Goal: Task Accomplishment & Management: Manage account settings

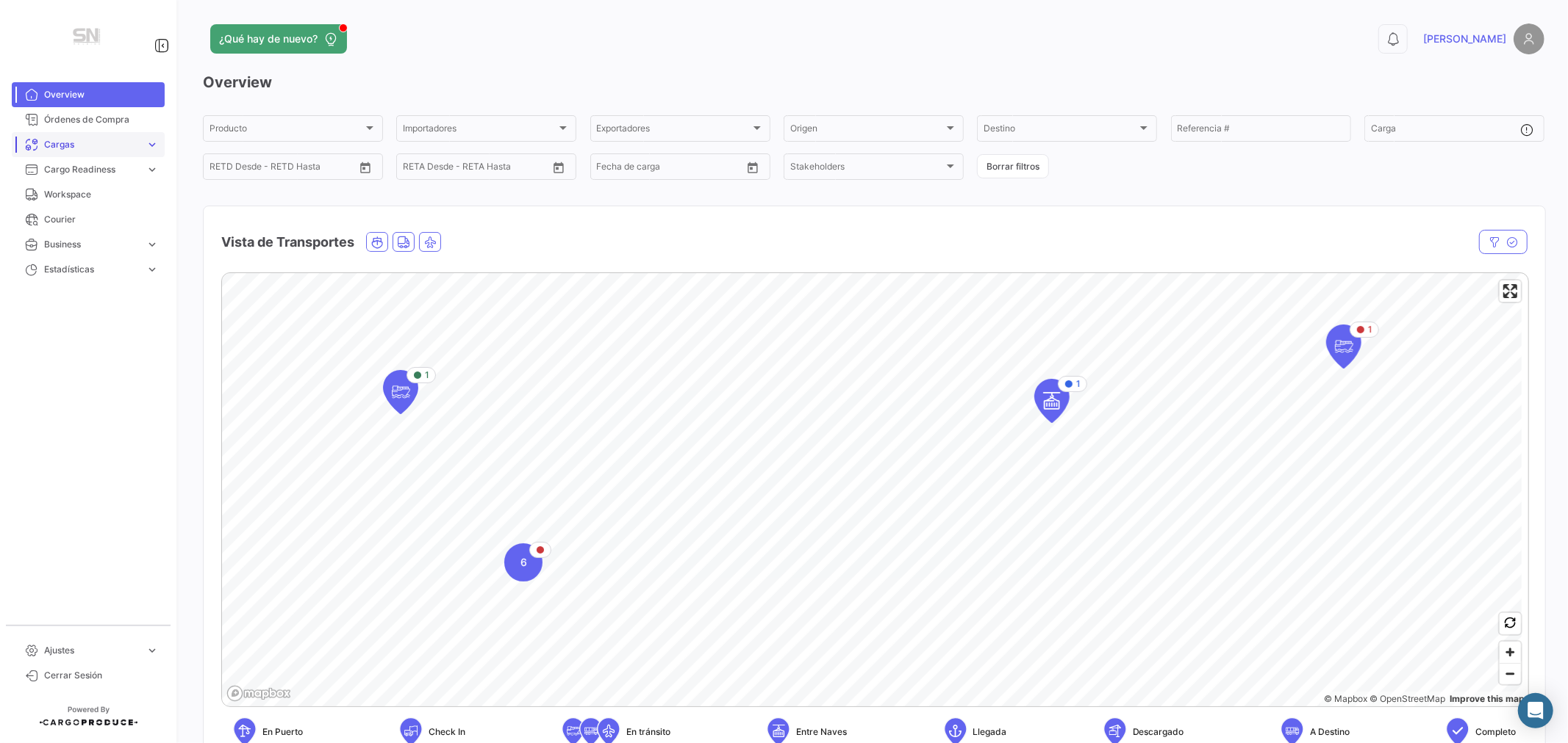
click at [80, 142] on span "Cargas" at bounding box center [92, 145] width 96 height 13
click at [75, 199] on span "Cargas Marítimas" at bounding box center [75, 201] width 74 height 13
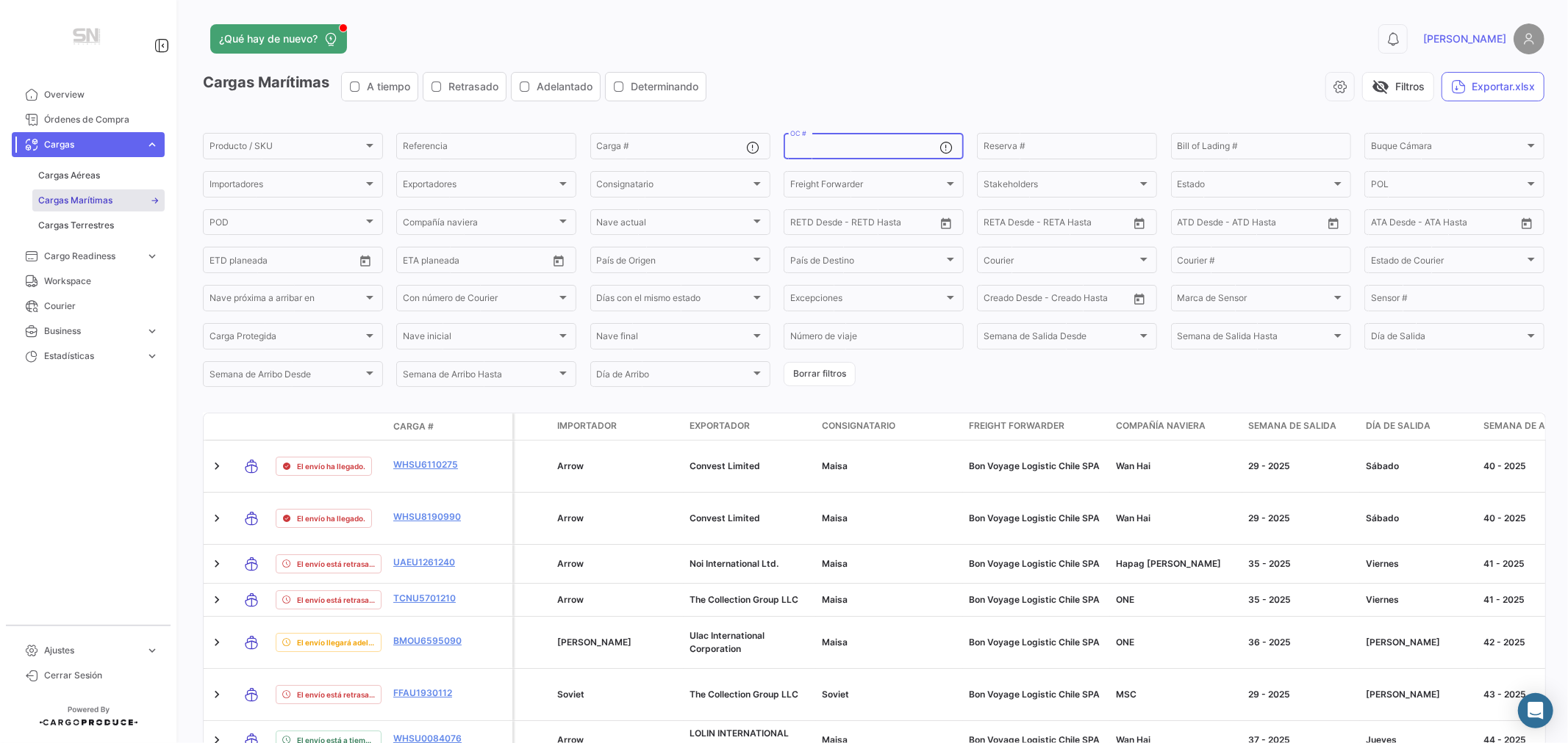
click at [859, 147] on input "OC #" at bounding box center [864, 148] width 150 height 10
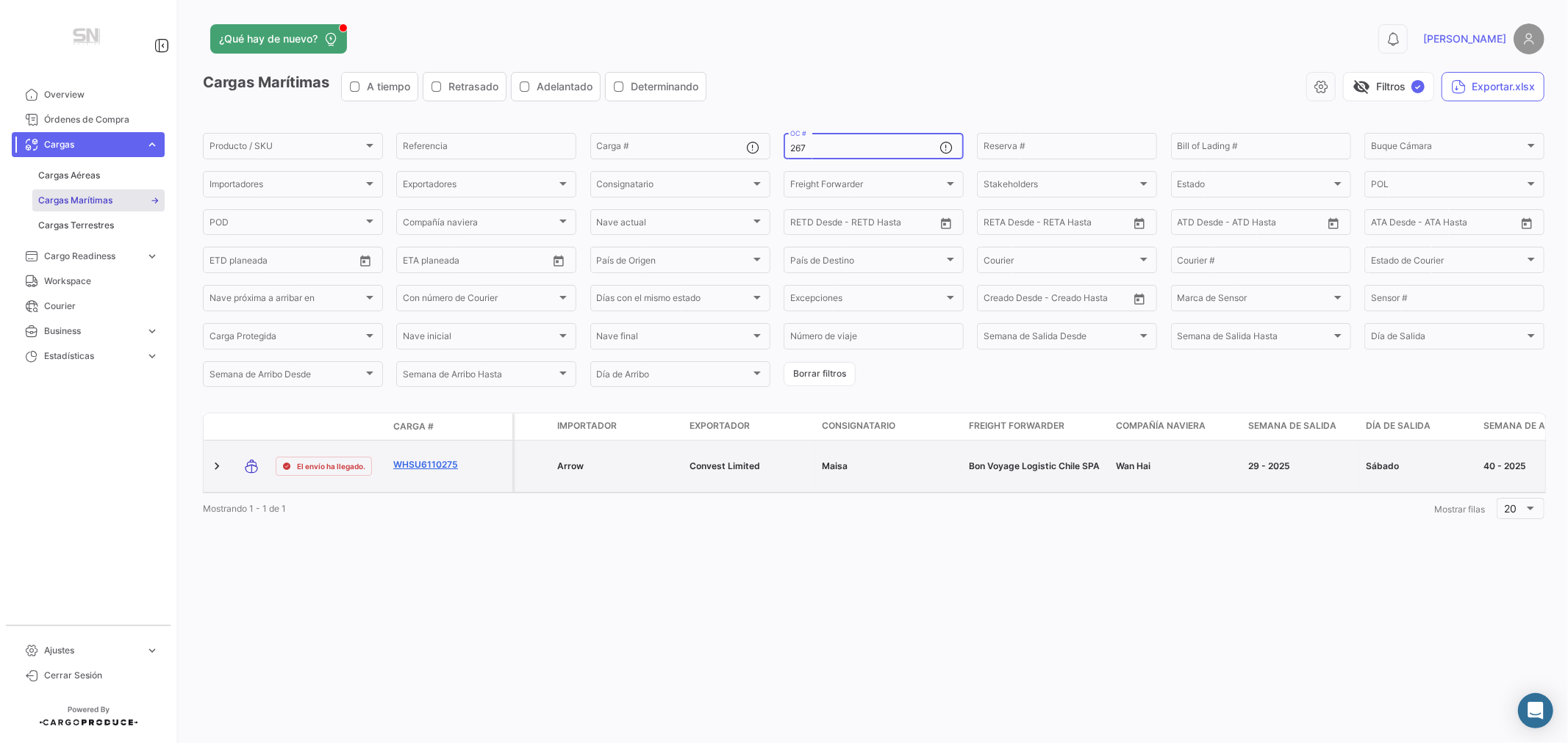
type input "267"
click at [426, 464] on link "WHSU6110275" at bounding box center [431, 465] width 77 height 13
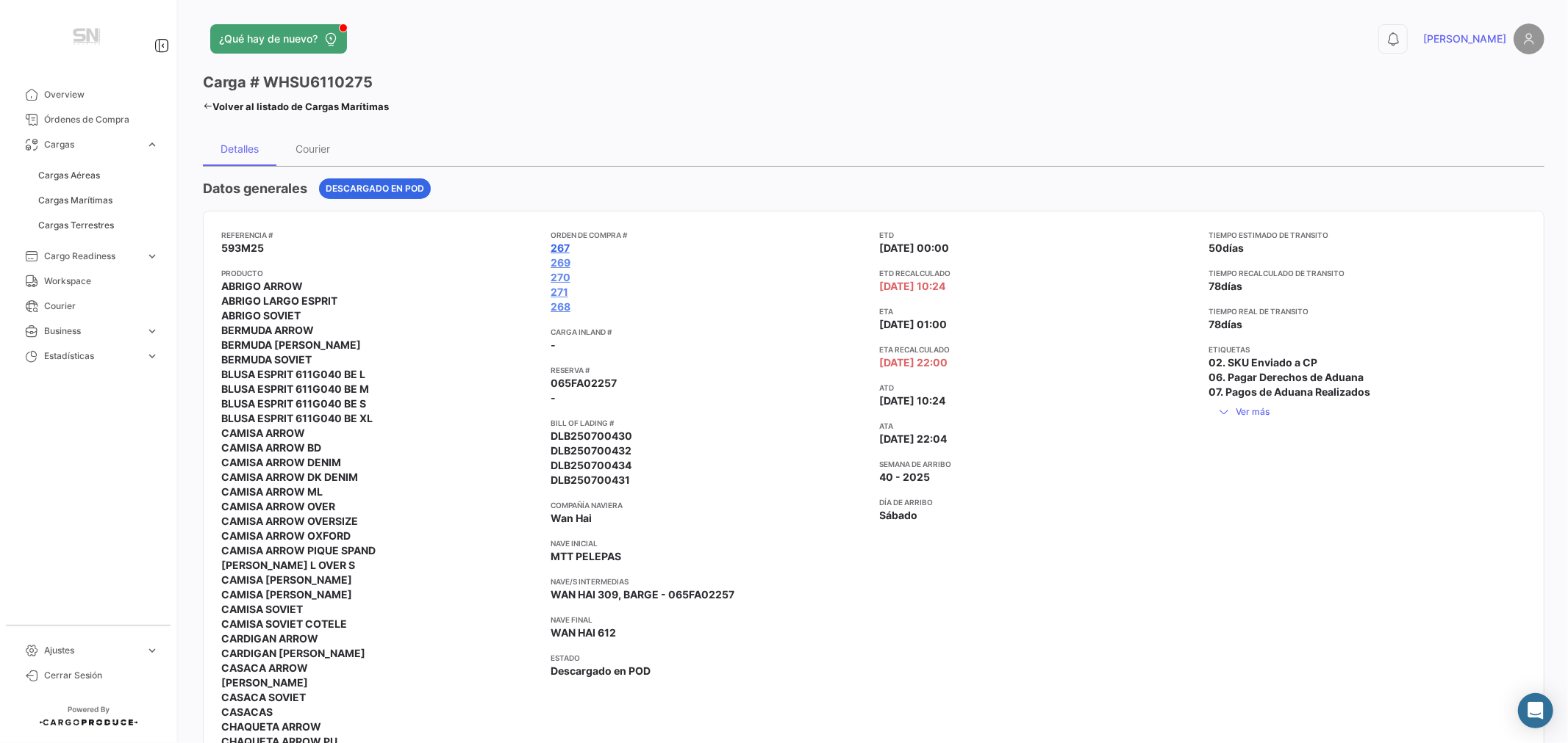
click at [560, 245] on link "267" at bounding box center [560, 249] width 19 height 15
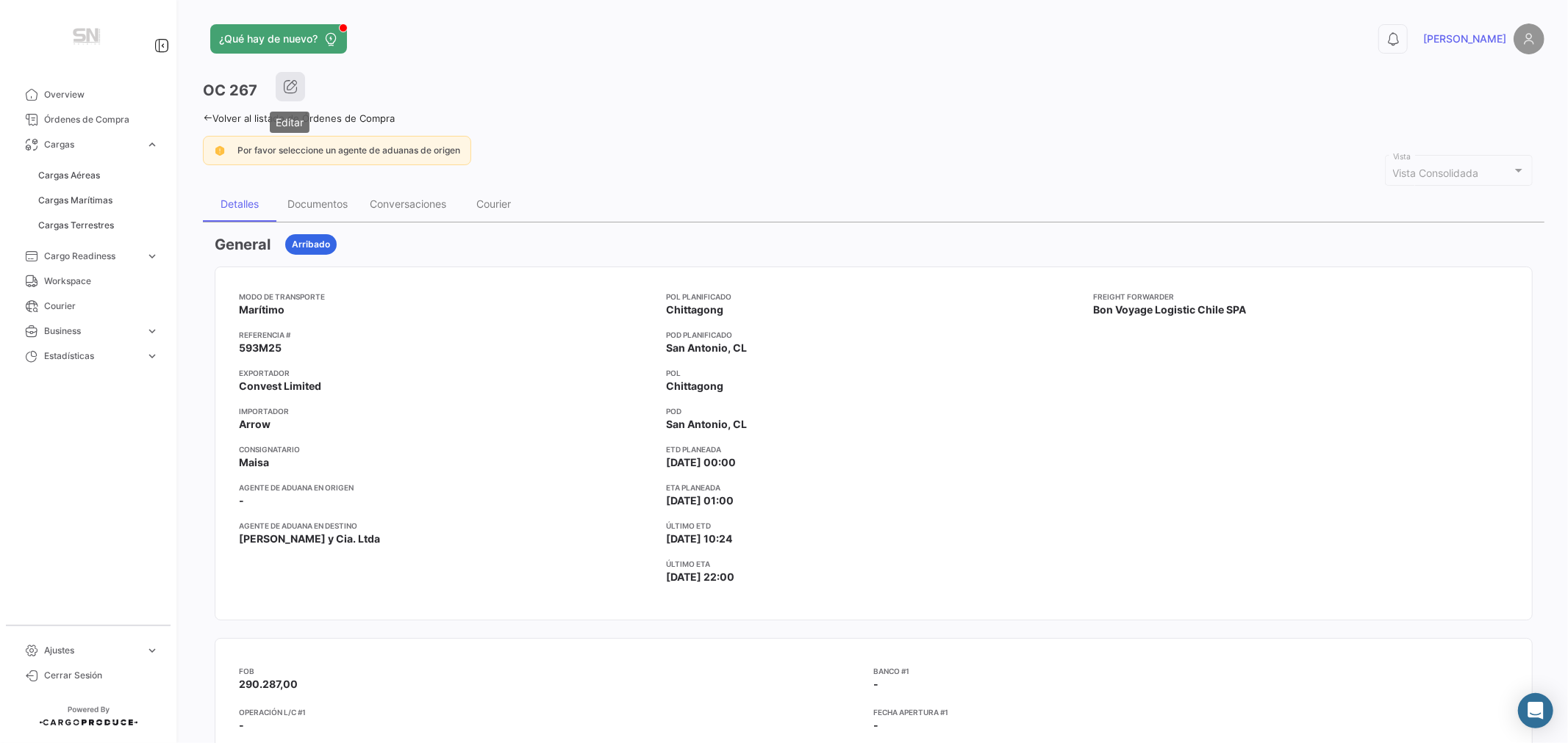
click at [293, 84] on icon "button" at bounding box center [291, 87] width 15 height 15
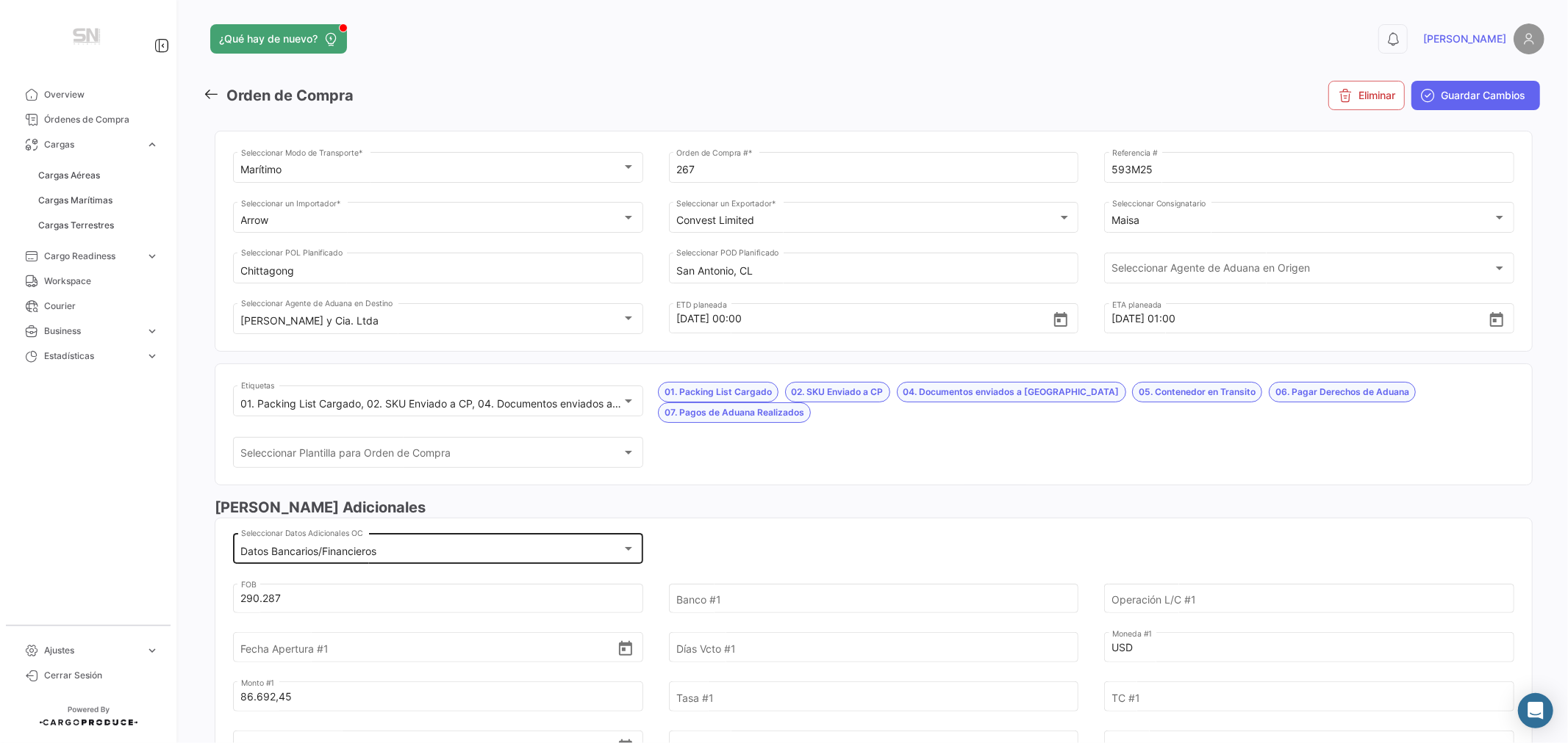
scroll to position [244, 0]
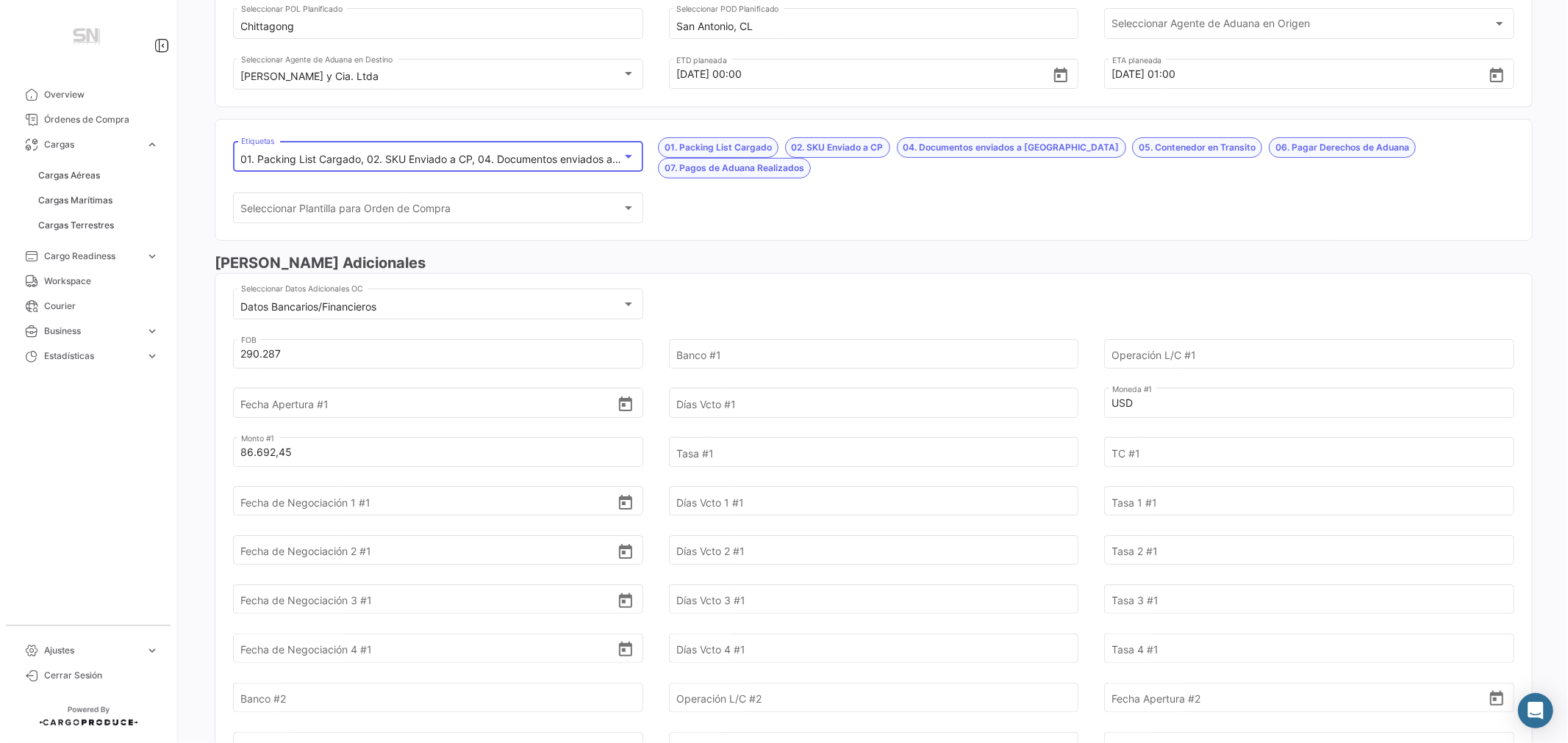
click at [383, 154] on mat-select-trigger "01. Packing List Cargado, 02. SKU Enviado a CP, 04. Documentos enviados a [GEOG…" at bounding box center [731, 158] width 980 height 12
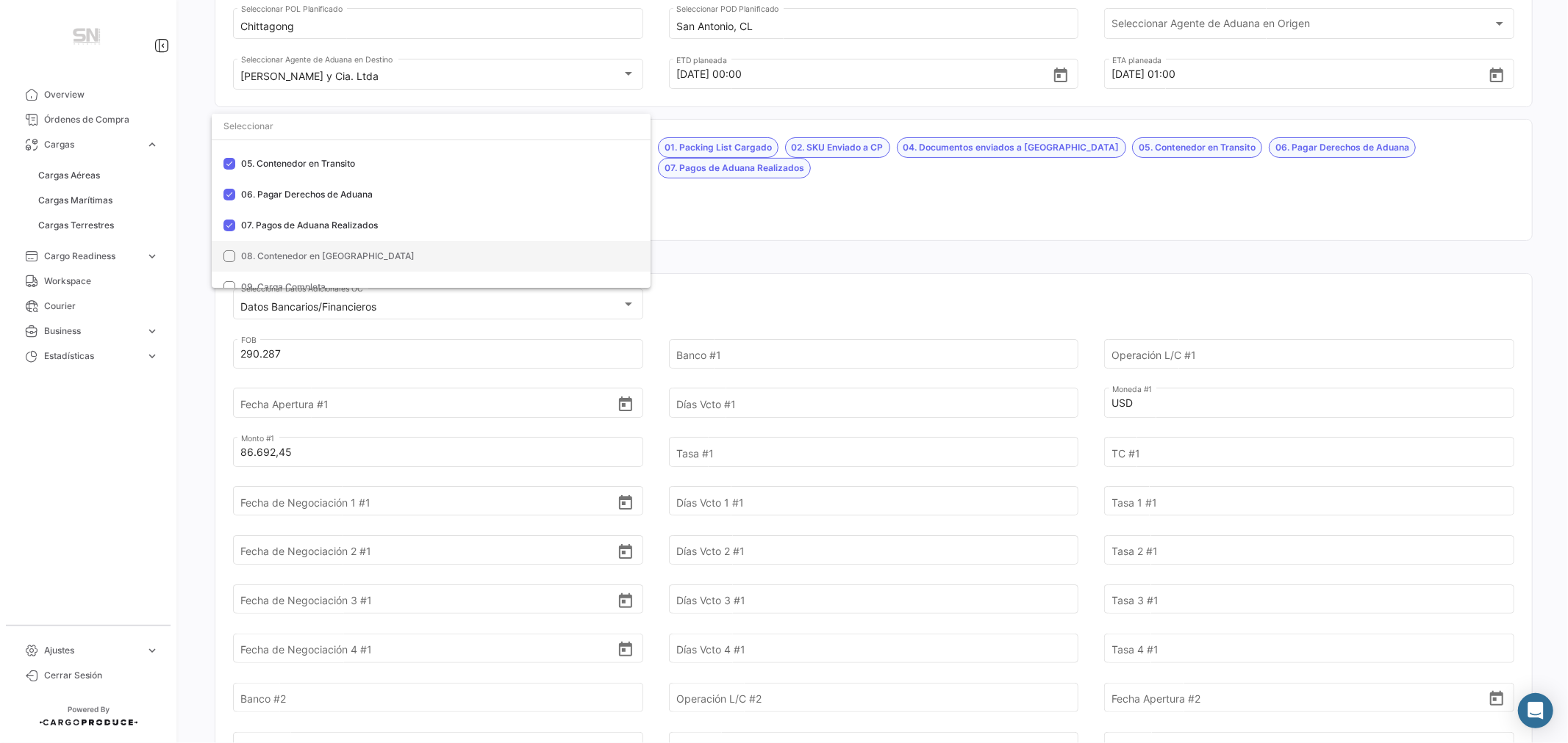
scroll to position [163, 0]
click at [330, 241] on span "08. Contenedor en [GEOGRAPHIC_DATA]" at bounding box center [328, 243] width 173 height 11
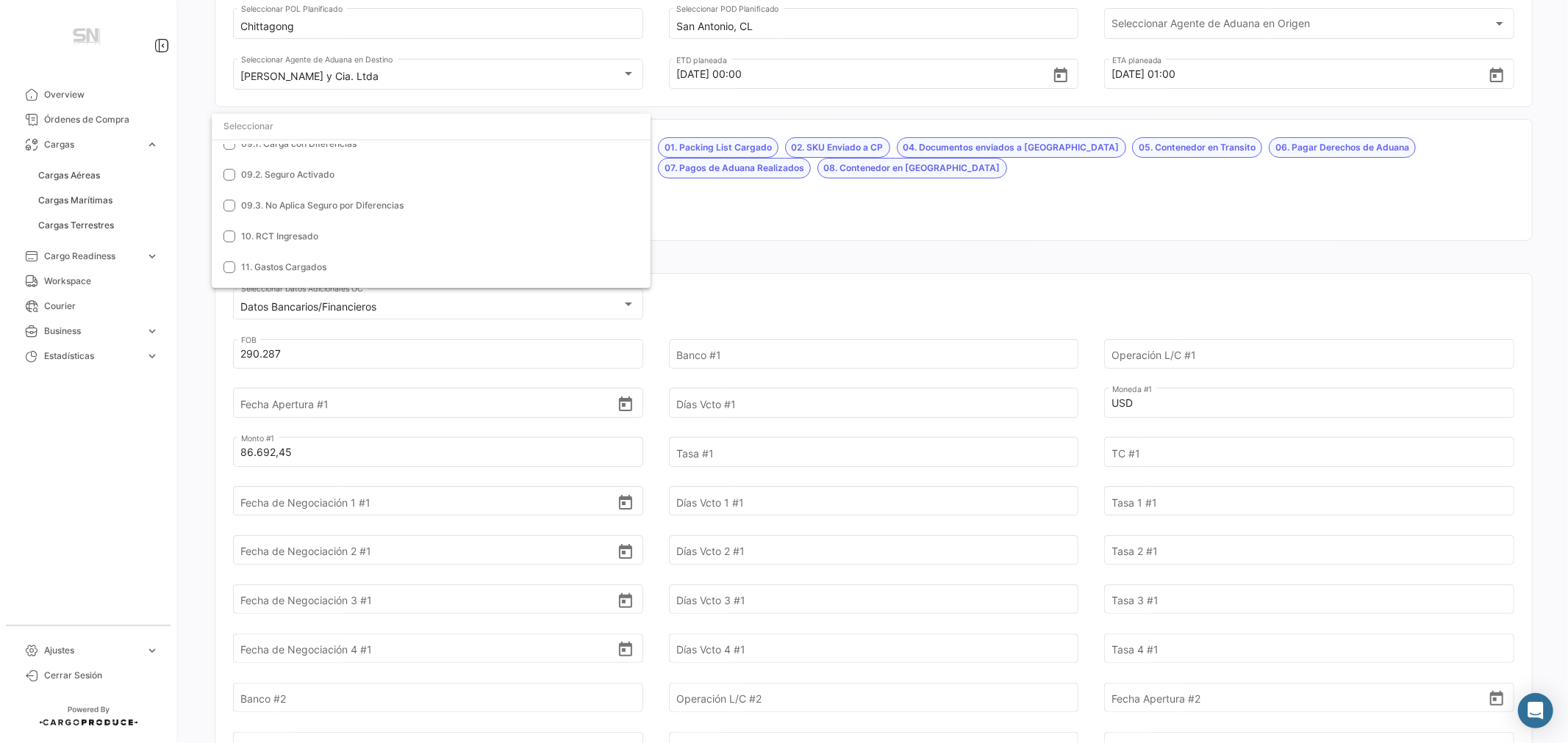
scroll to position [327, 0]
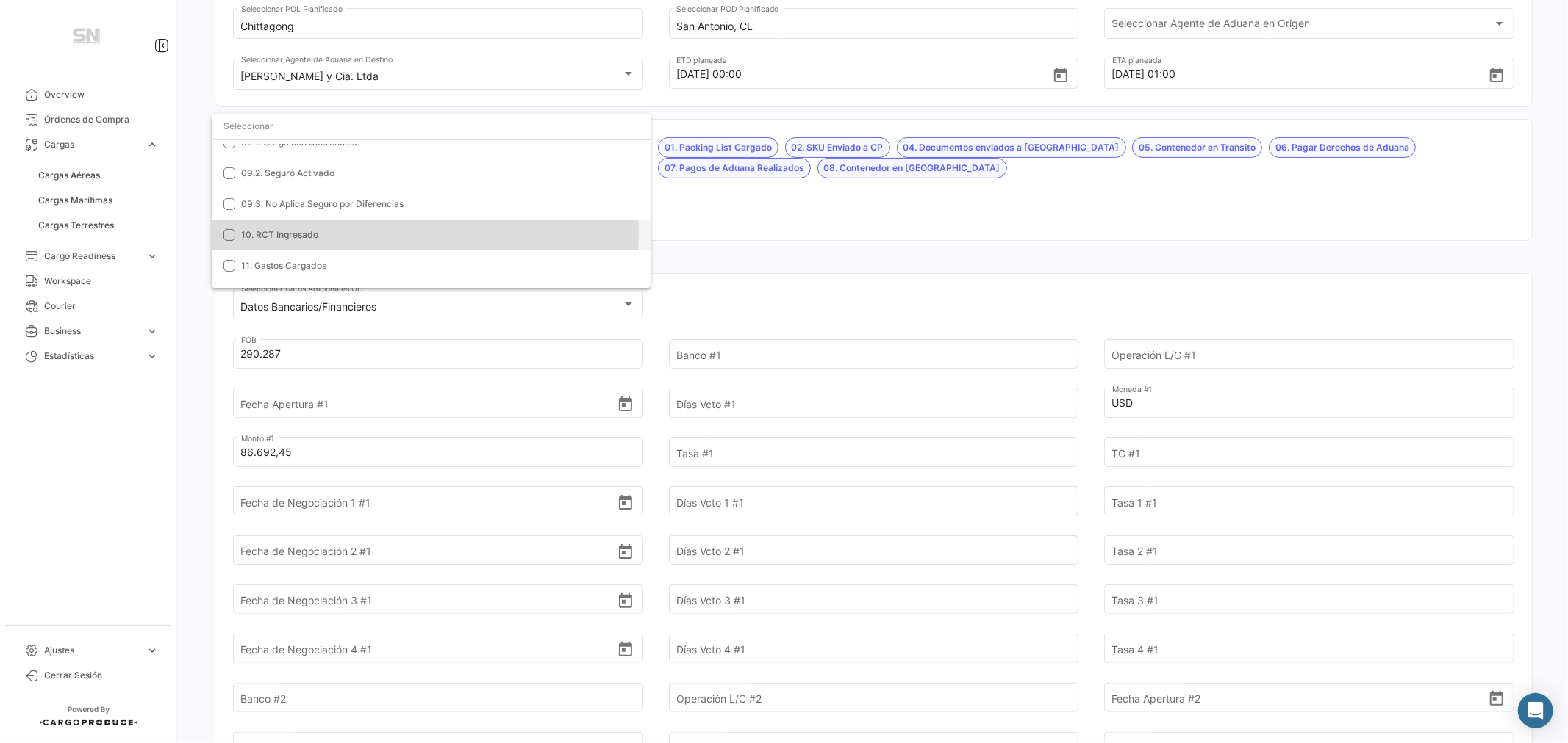
click at [304, 232] on span "10. RCT Ingresado" at bounding box center [279, 235] width 77 height 11
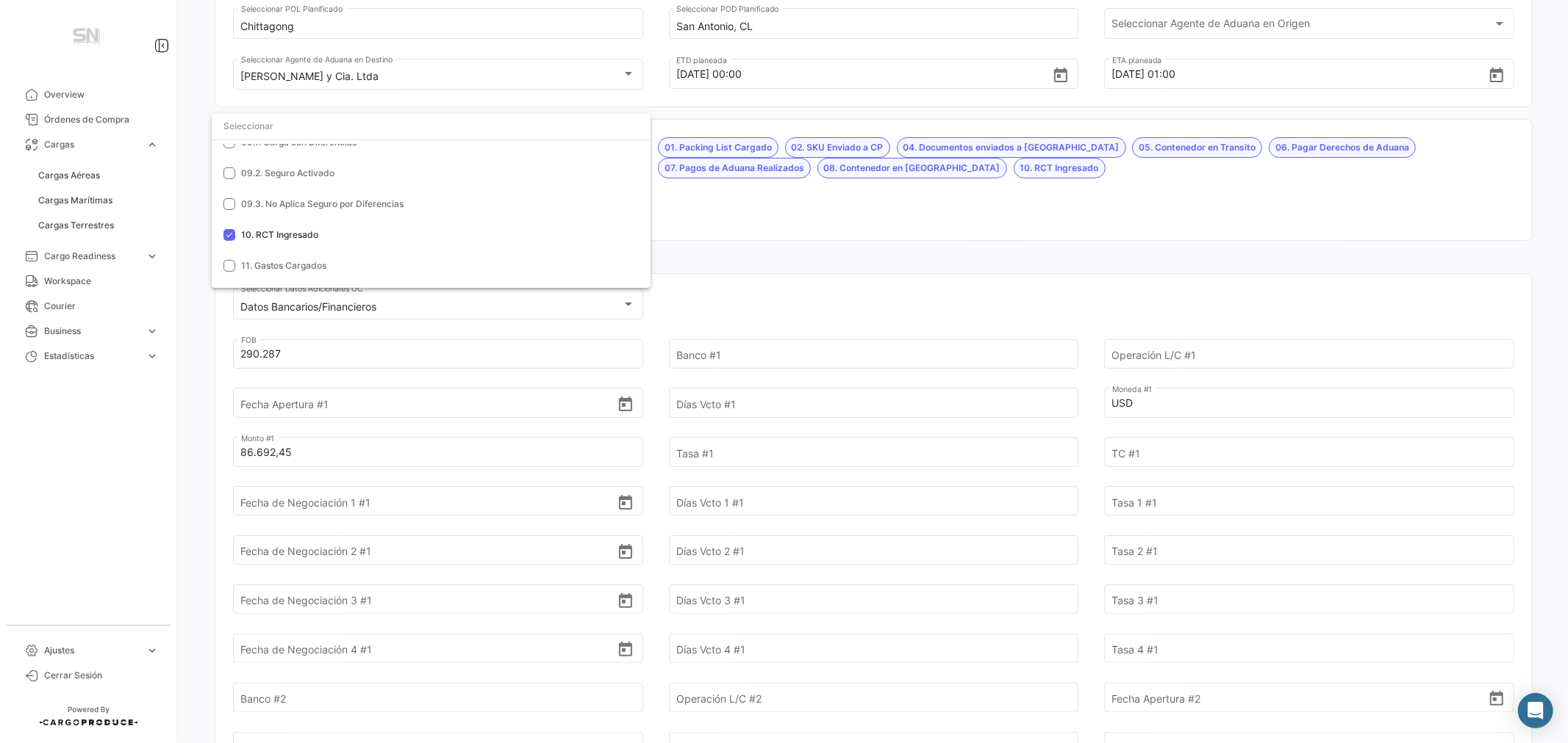
click at [965, 200] on div at bounding box center [784, 371] width 1568 height 743
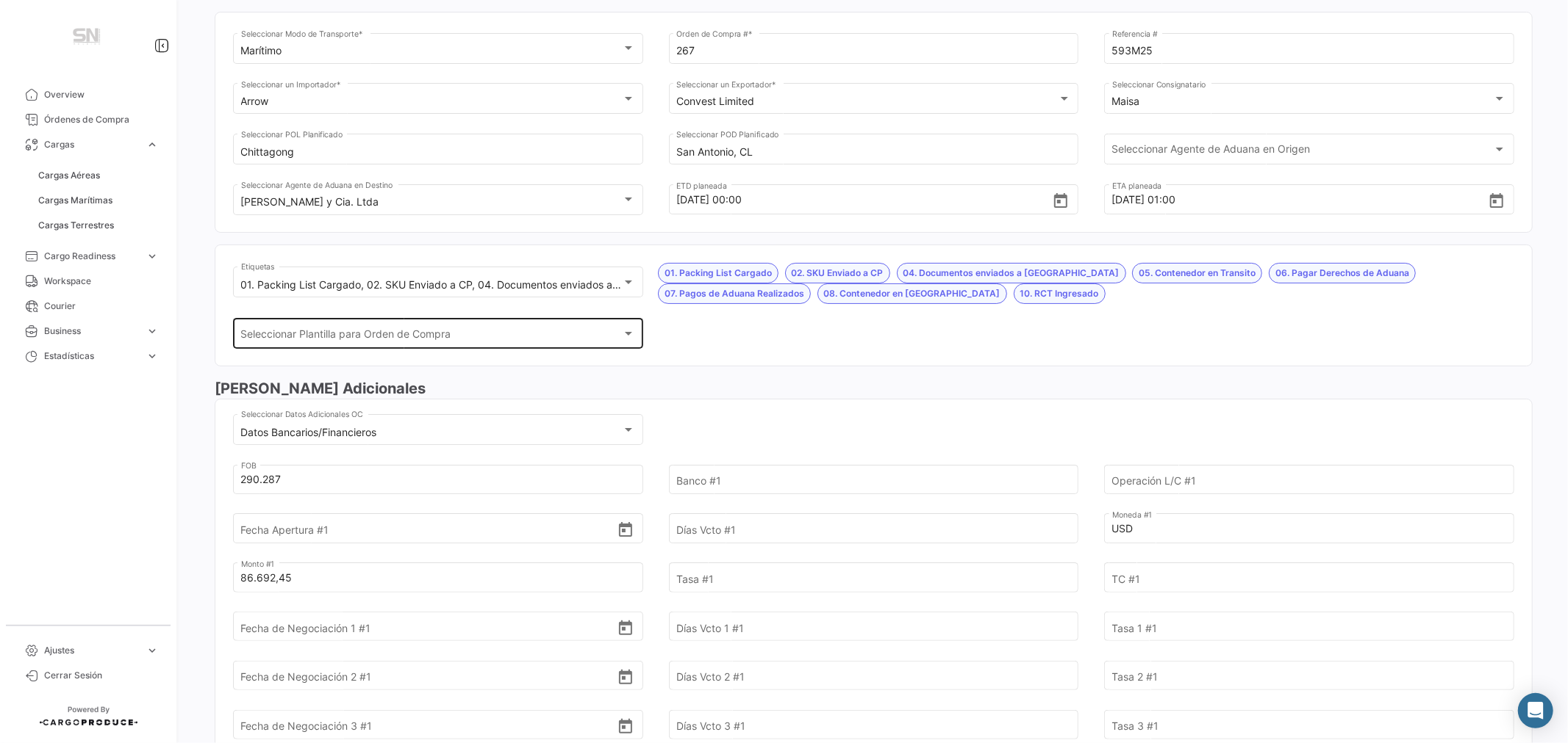
scroll to position [0, 0]
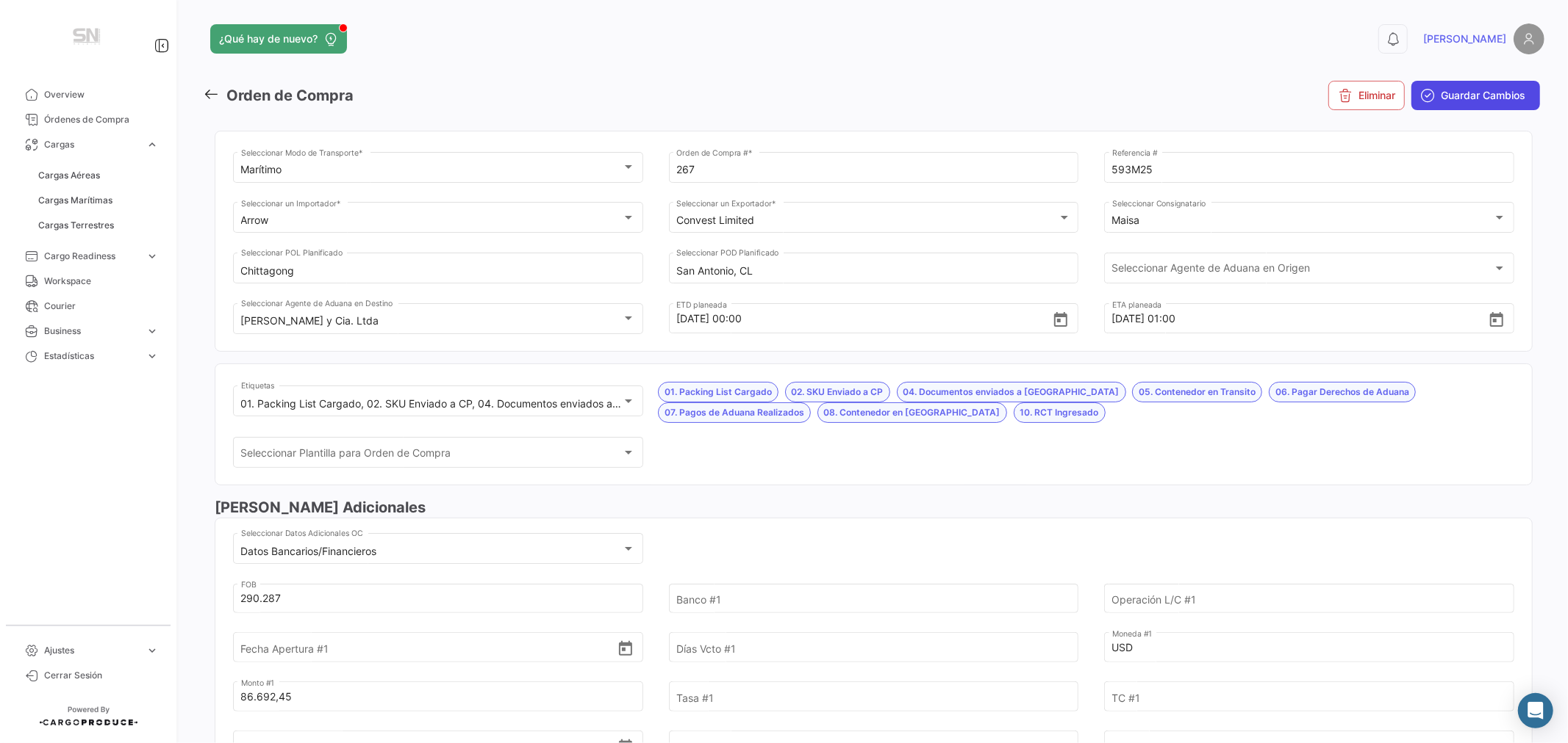
click at [1481, 88] on span "Guardar Cambios" at bounding box center [1482, 96] width 84 height 15
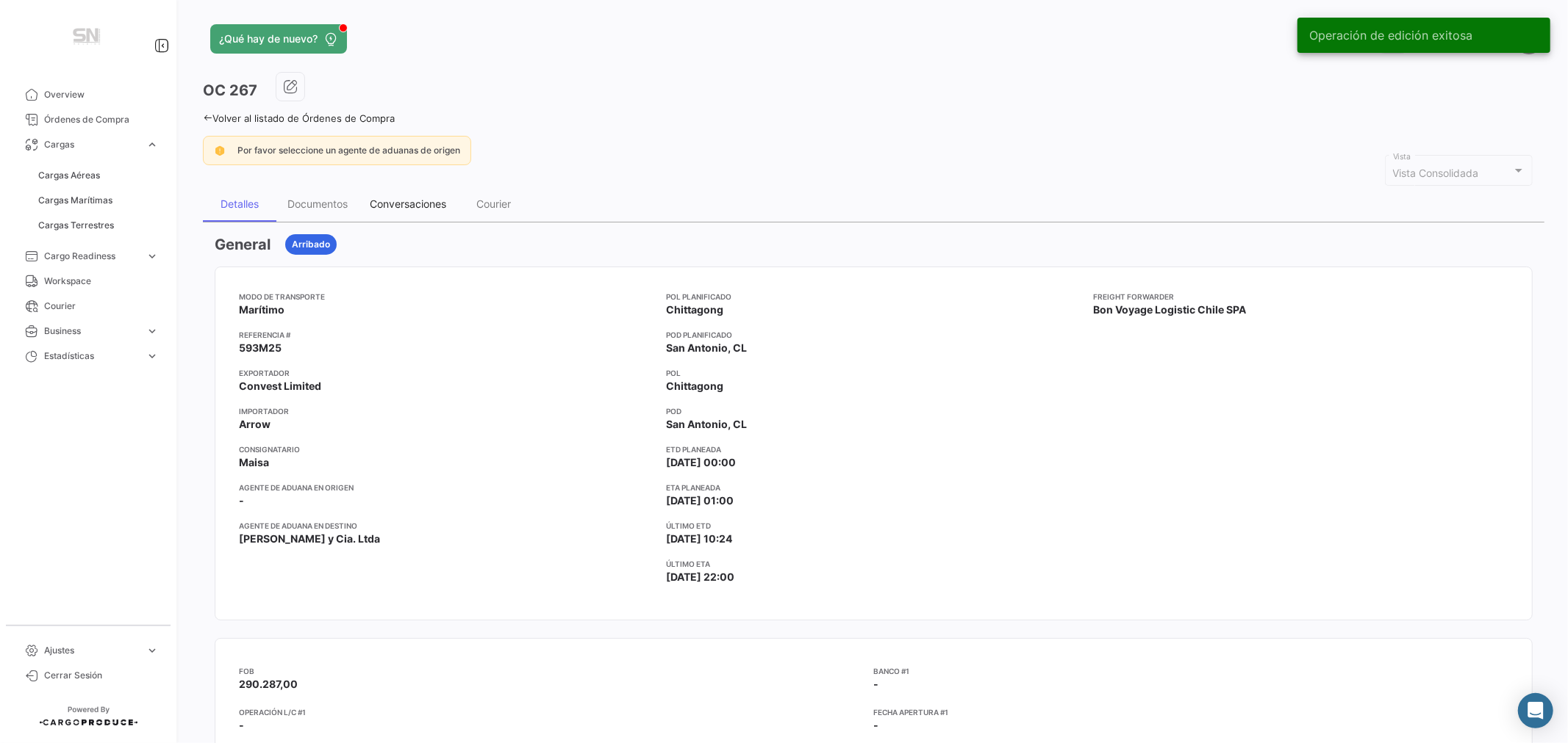
click at [413, 203] on div "Conversaciones" at bounding box center [407, 203] width 77 height 12
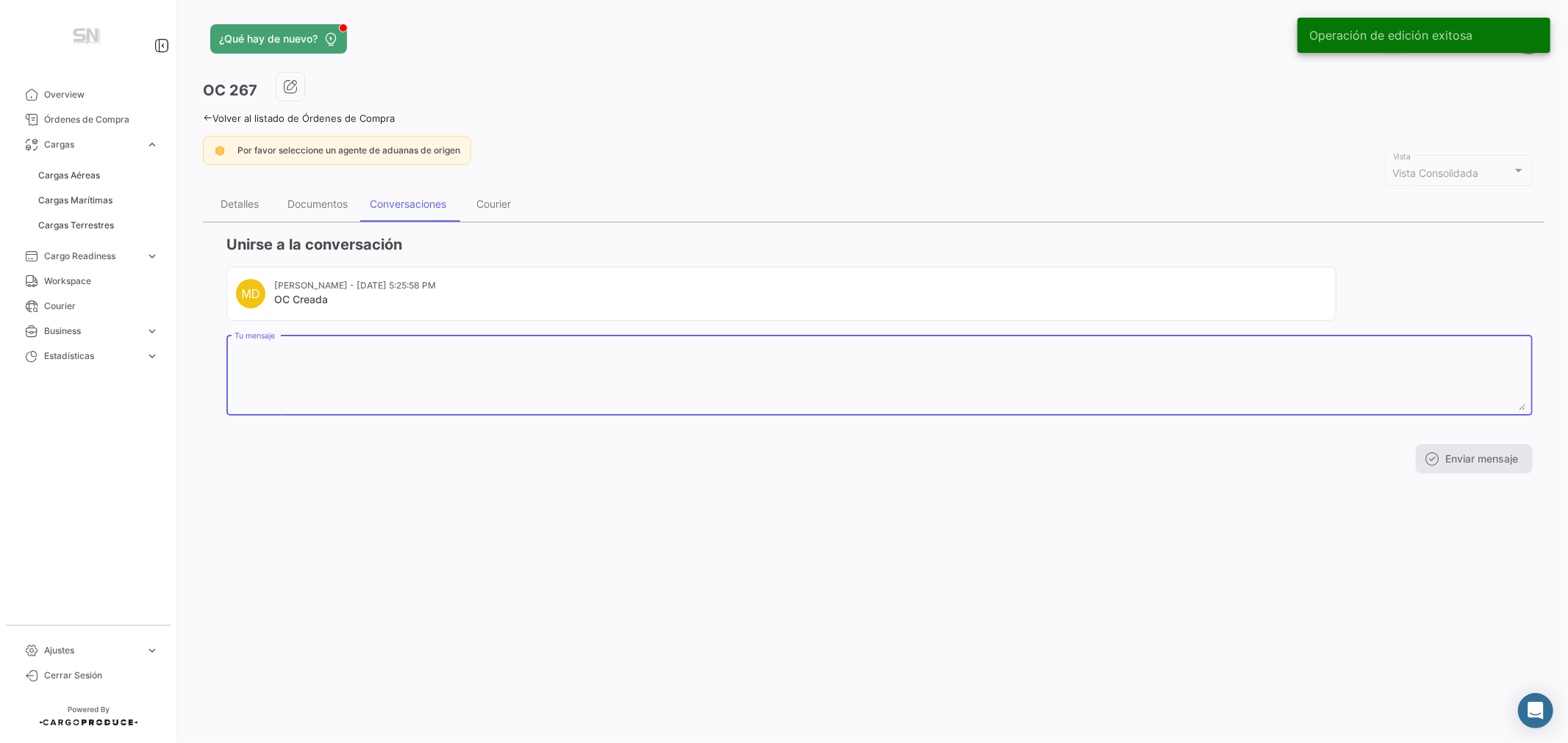
click at [407, 373] on textarea "Tu mensaje" at bounding box center [880, 379] width 1291 height 64
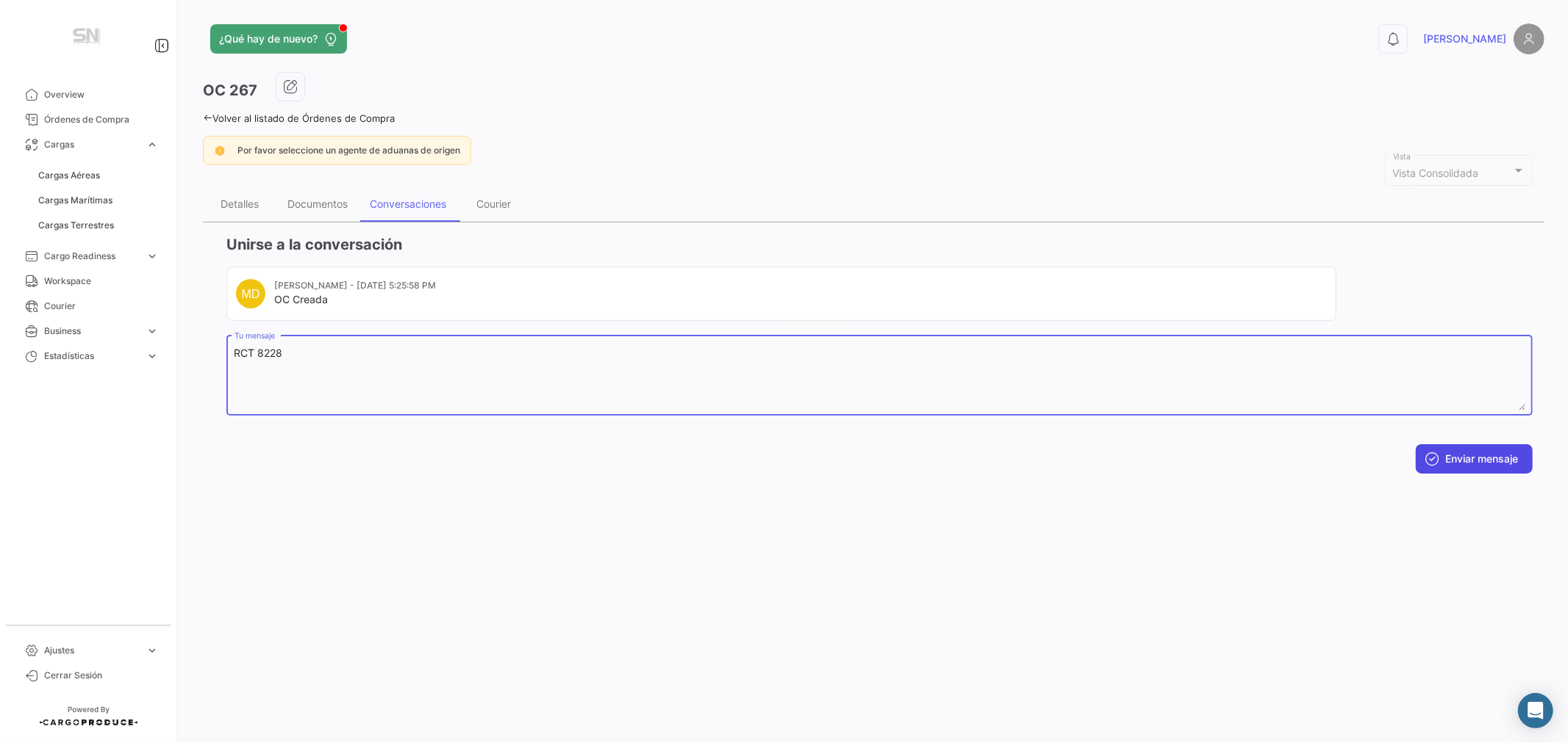
type textarea "RCT 8228"
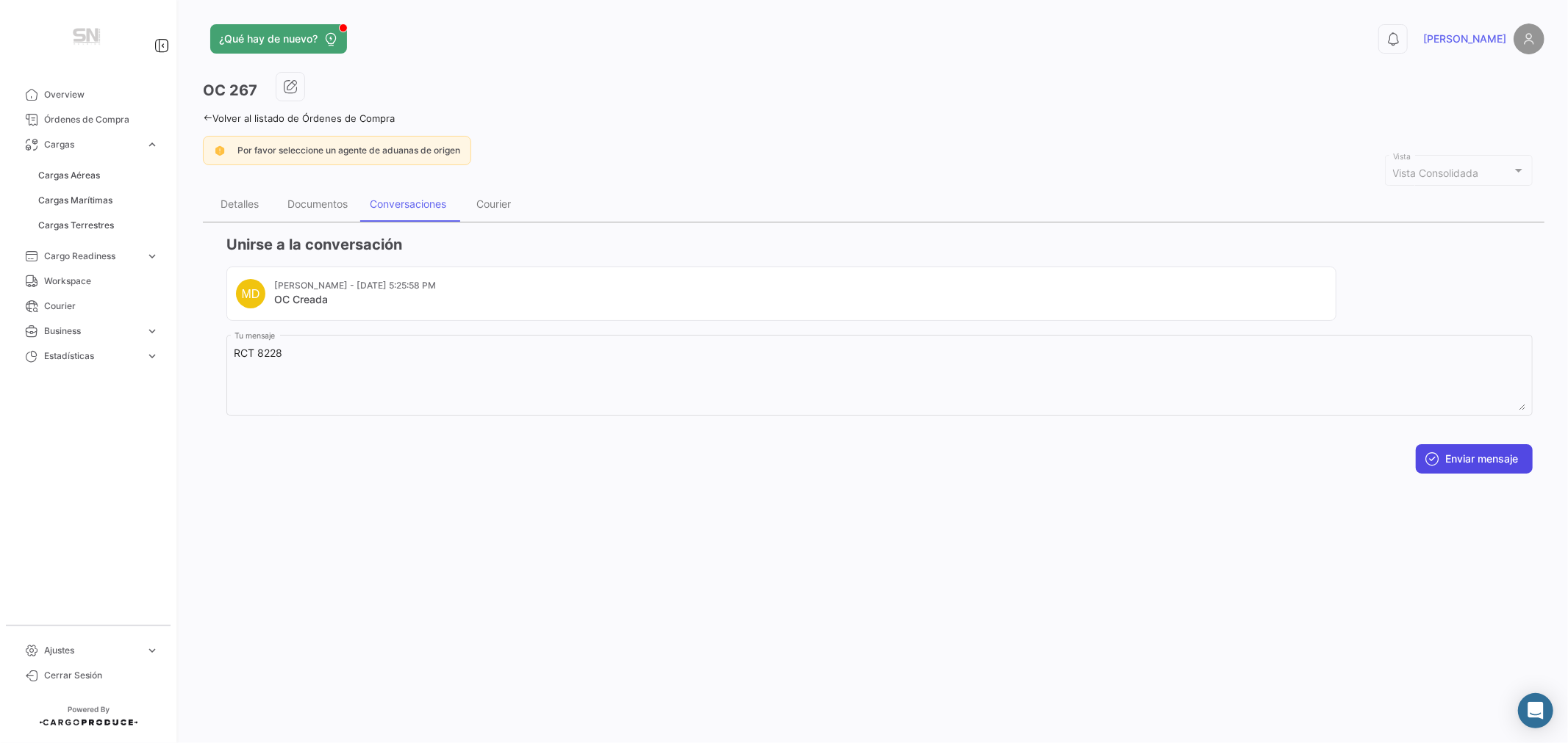
click at [1470, 465] on button "Enviar mensaje" at bounding box center [1473, 459] width 116 height 29
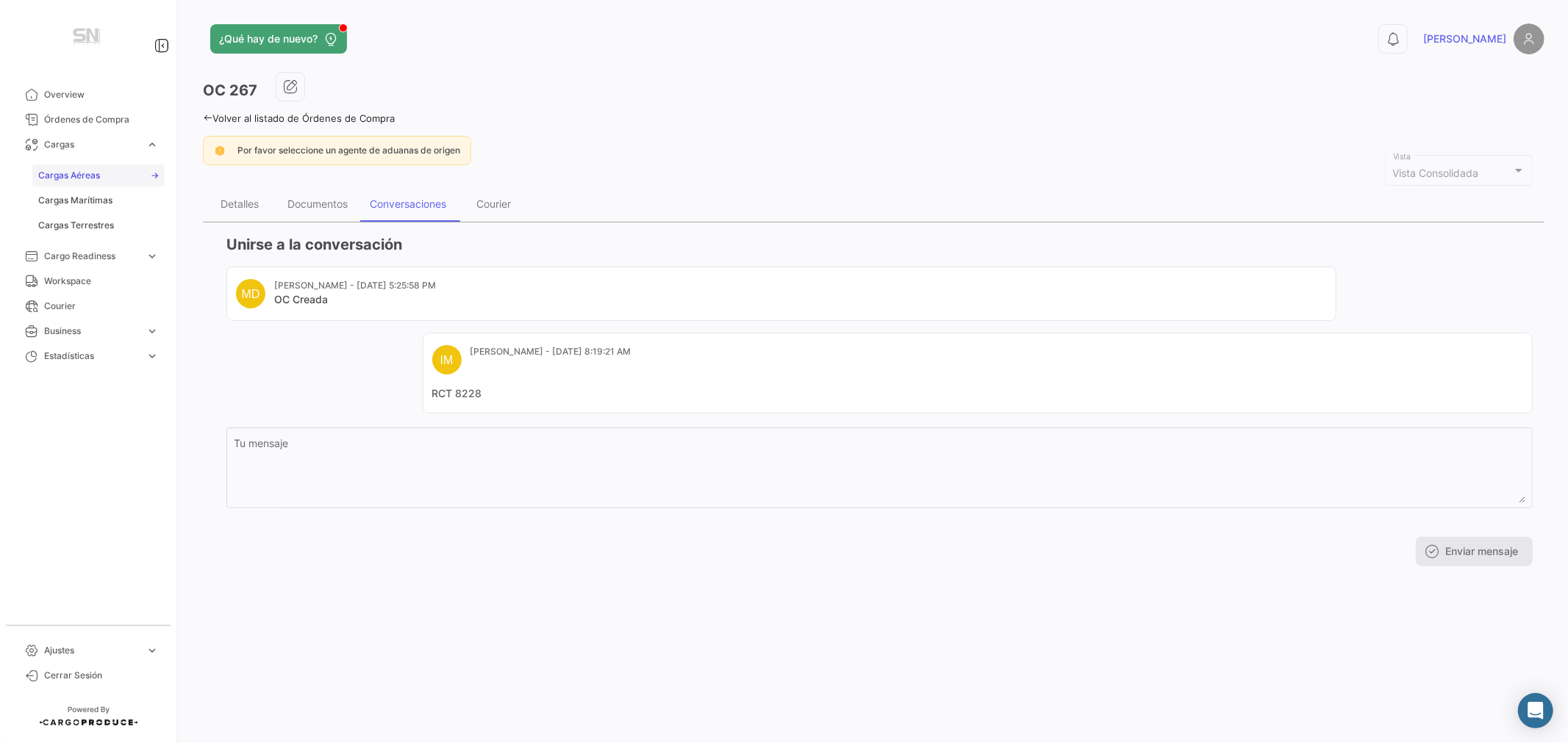
drag, startPoint x: 98, startPoint y: 200, endPoint x: 134, endPoint y: 182, distance: 40.2
click at [98, 199] on span "Cargas Marítimas" at bounding box center [75, 201] width 74 height 13
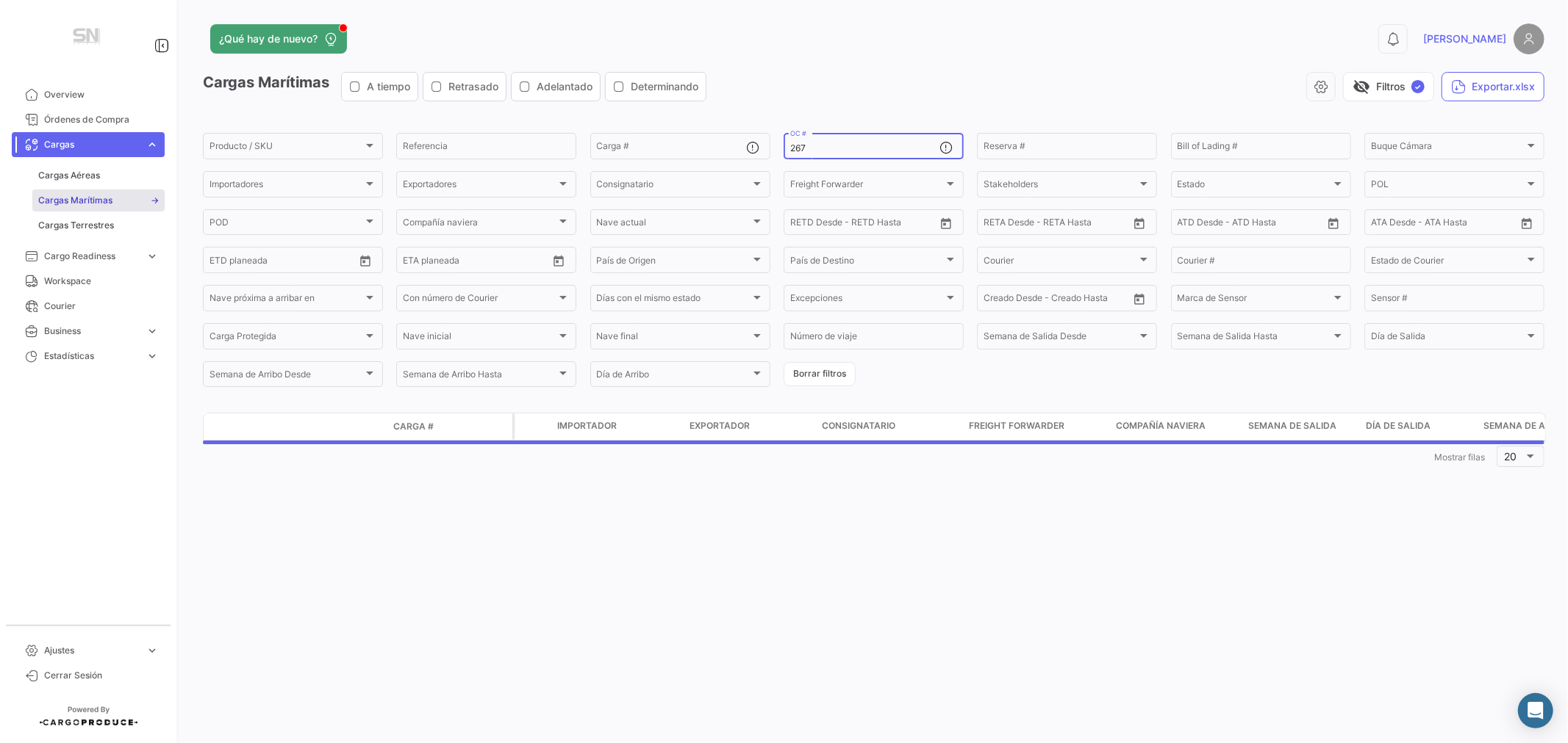
click at [825, 150] on input "267" at bounding box center [864, 148] width 150 height 10
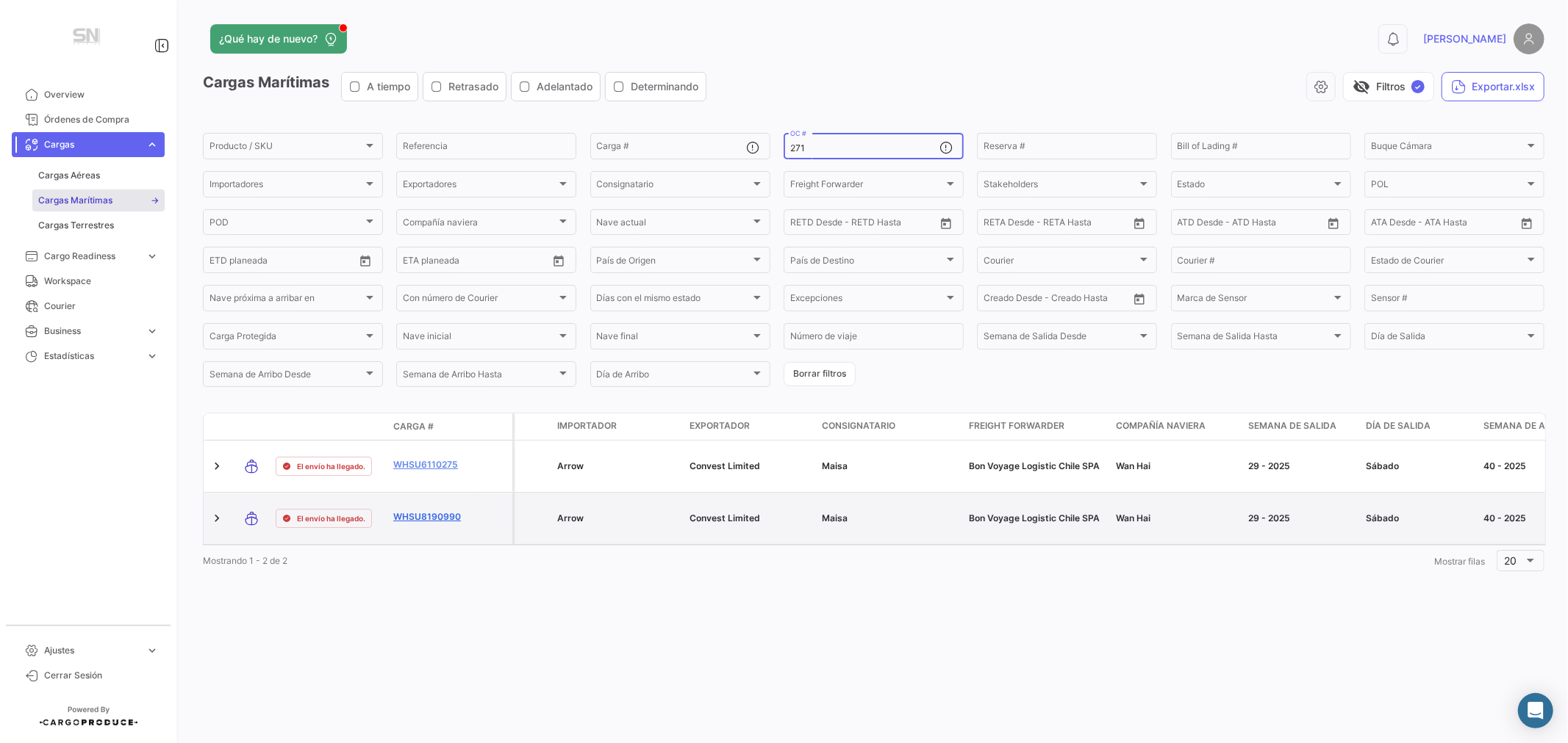
type input "271"
click at [424, 510] on link "WHSU8190990" at bounding box center [431, 517] width 77 height 13
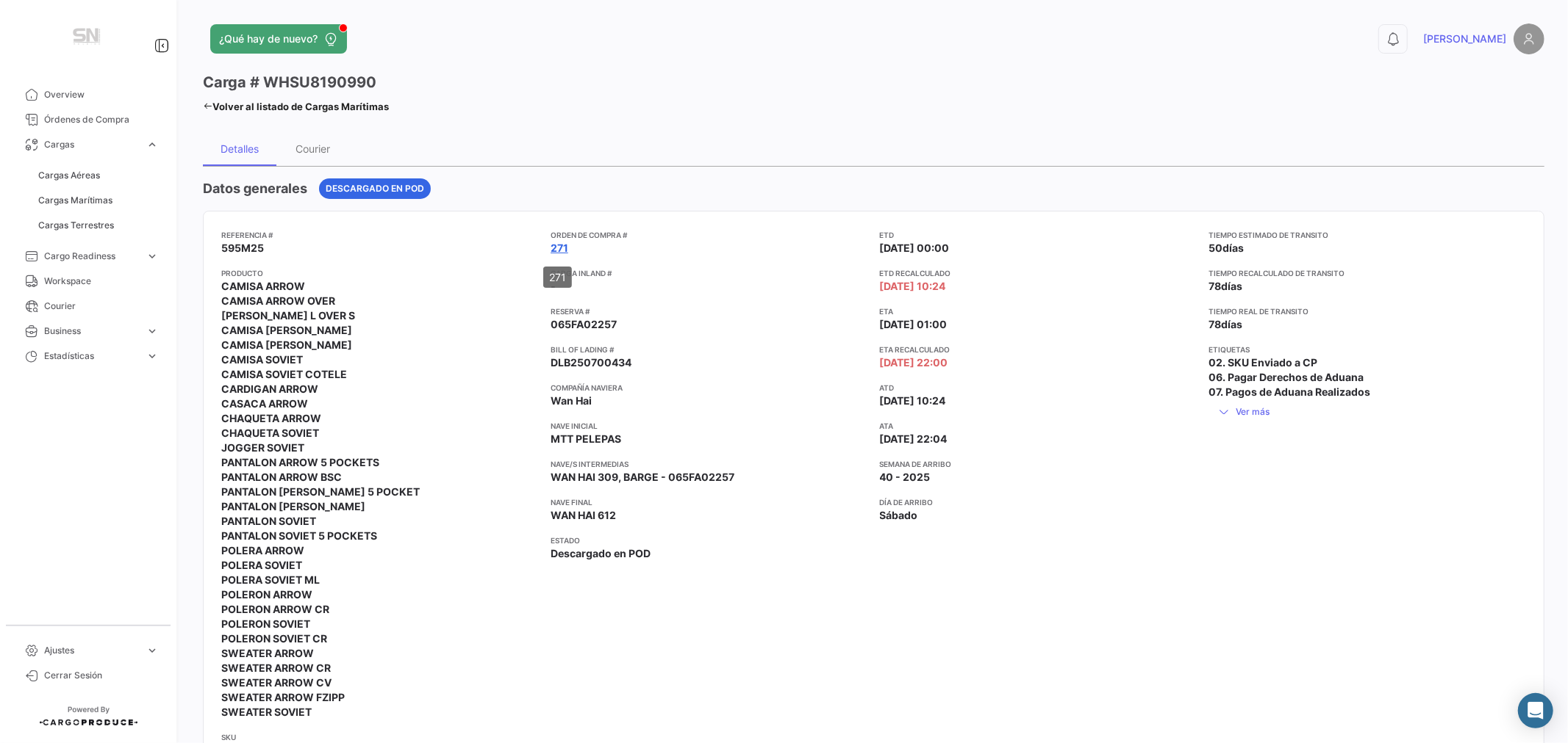
click at [557, 247] on link "271" at bounding box center [559, 249] width 18 height 15
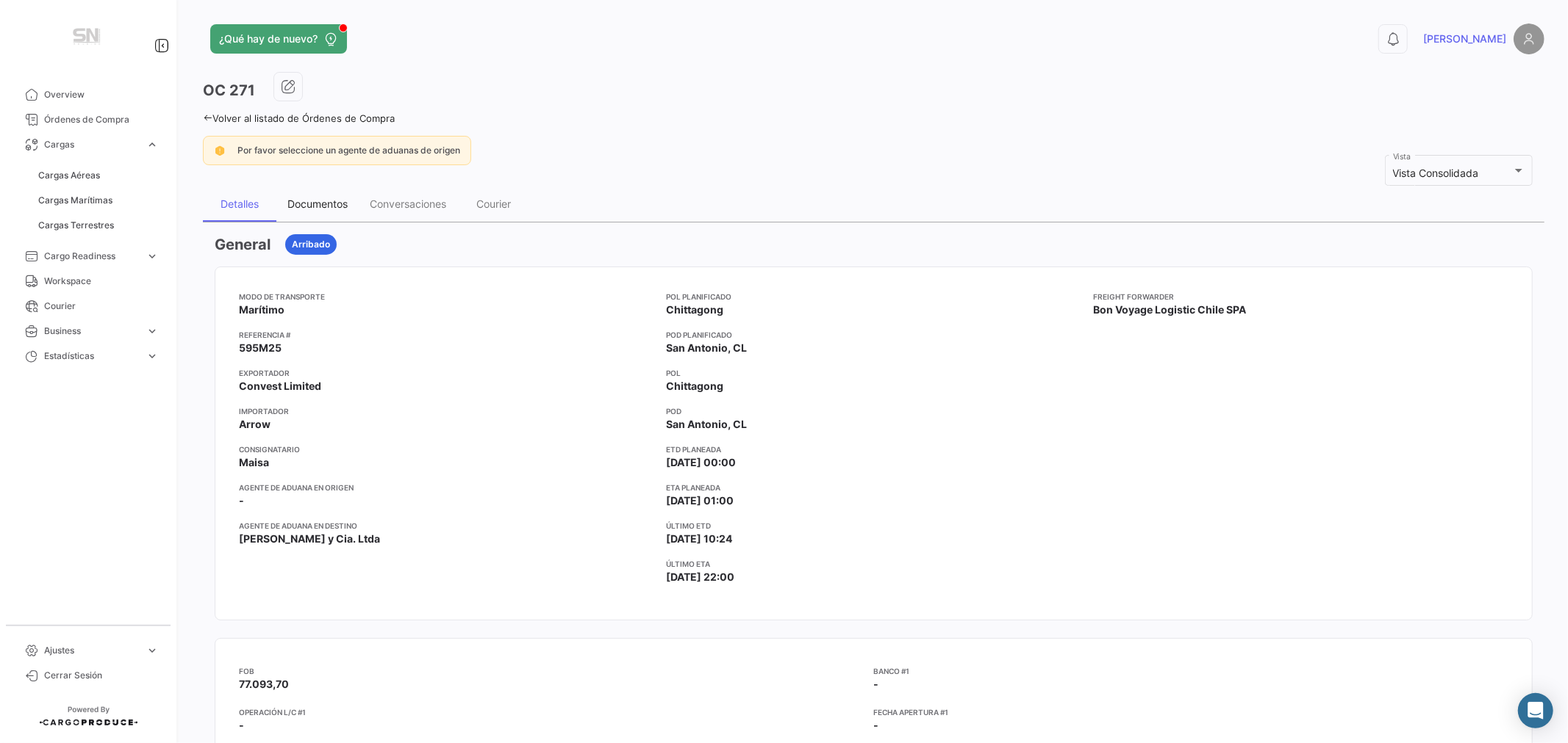
click at [320, 203] on div "Documentos" at bounding box center [317, 203] width 61 height 12
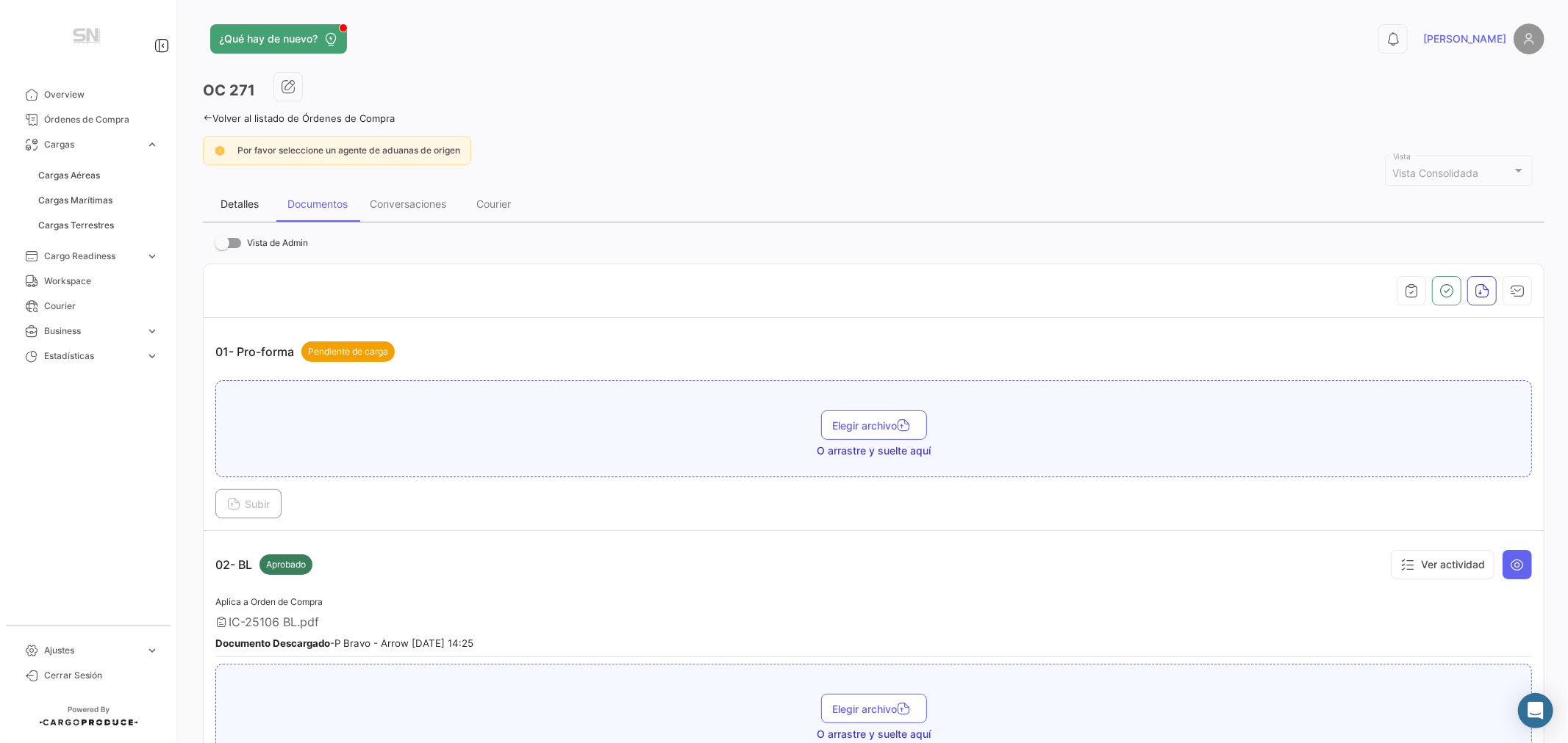
click at [239, 200] on div "Detalles" at bounding box center [240, 203] width 38 height 12
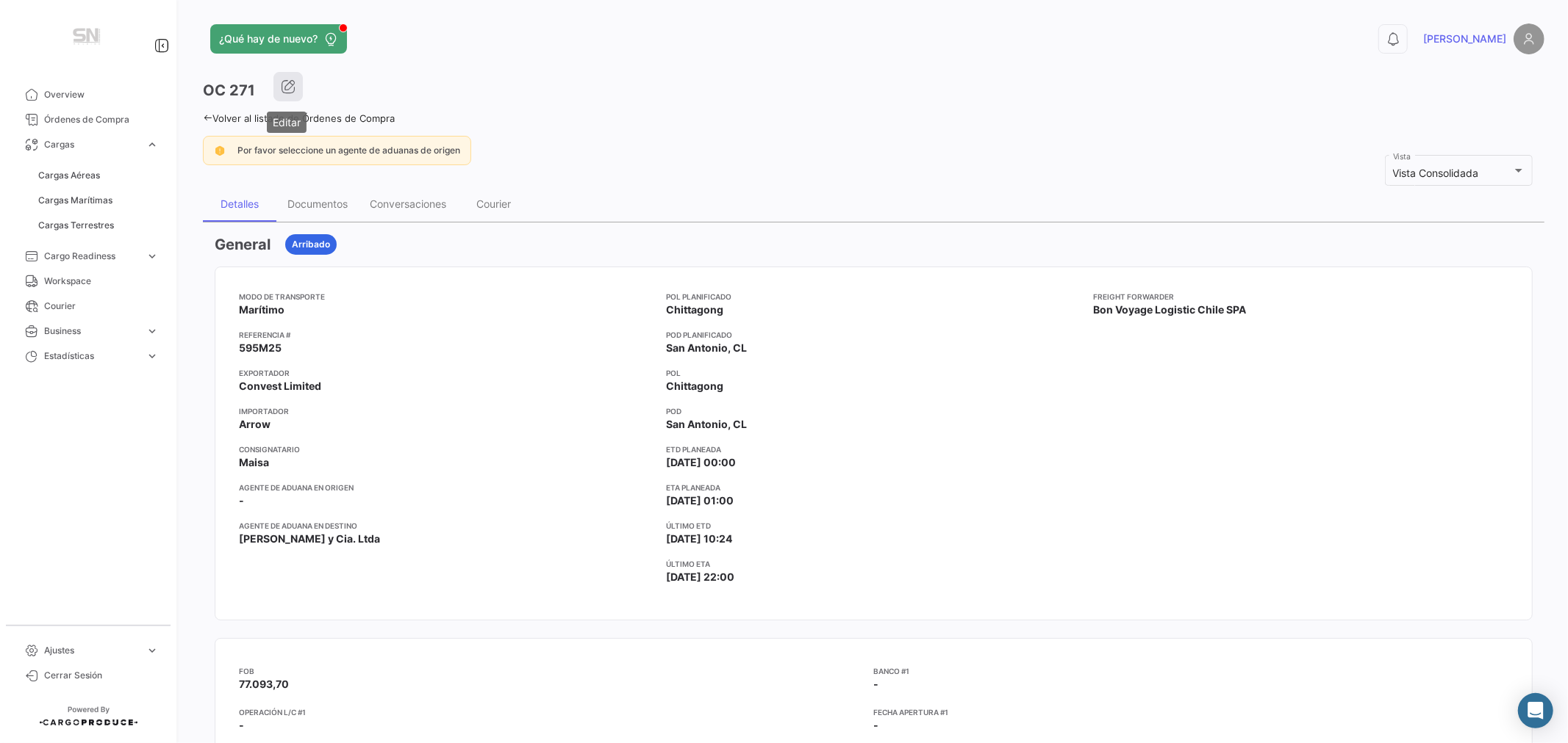
click at [287, 84] on icon "button" at bounding box center [289, 87] width 15 height 15
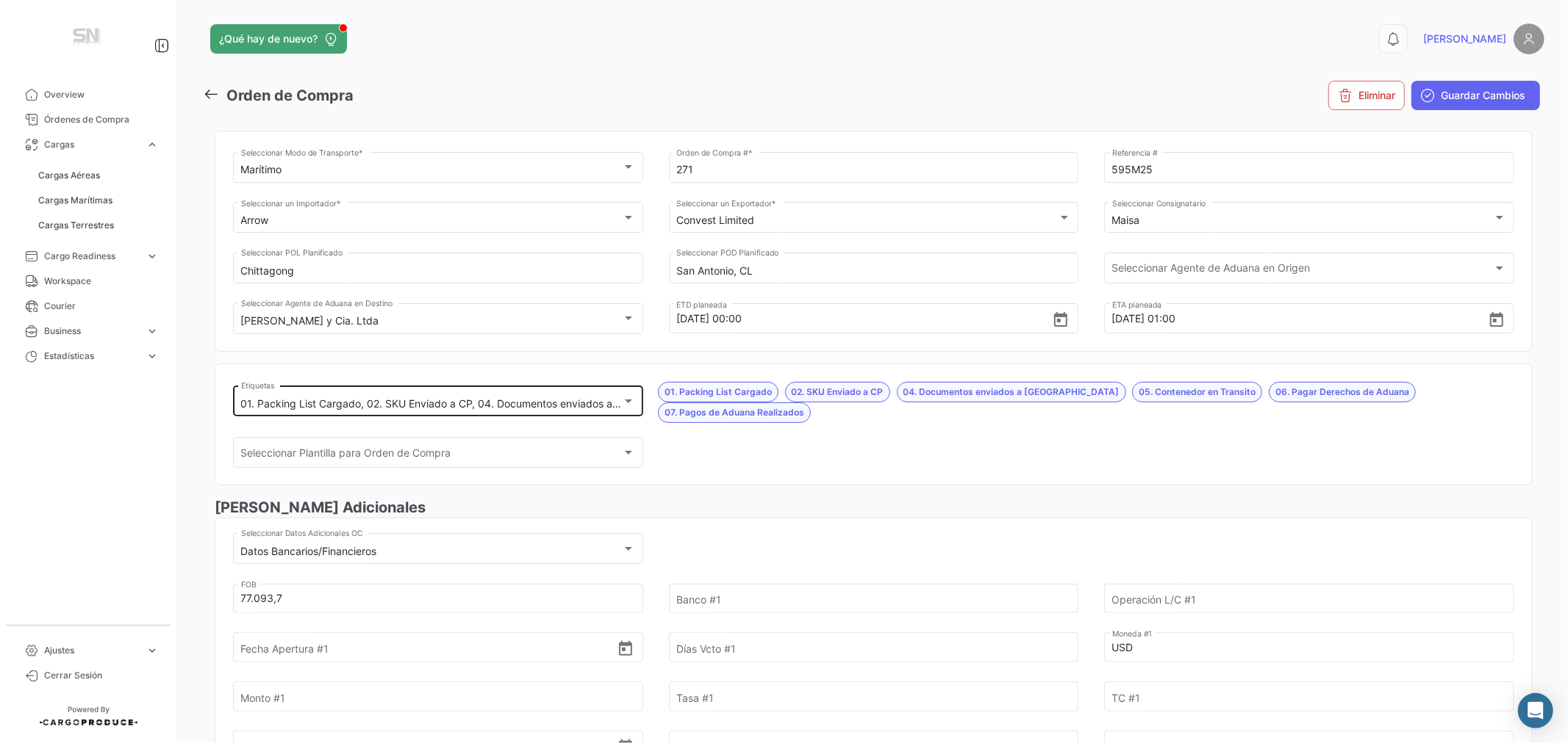
click at [428, 397] on div "01. Packing List Cargado, 02. SKU Enviado a CP, 04. Documentos enviados a [GEOG…" at bounding box center [438, 399] width 395 height 34
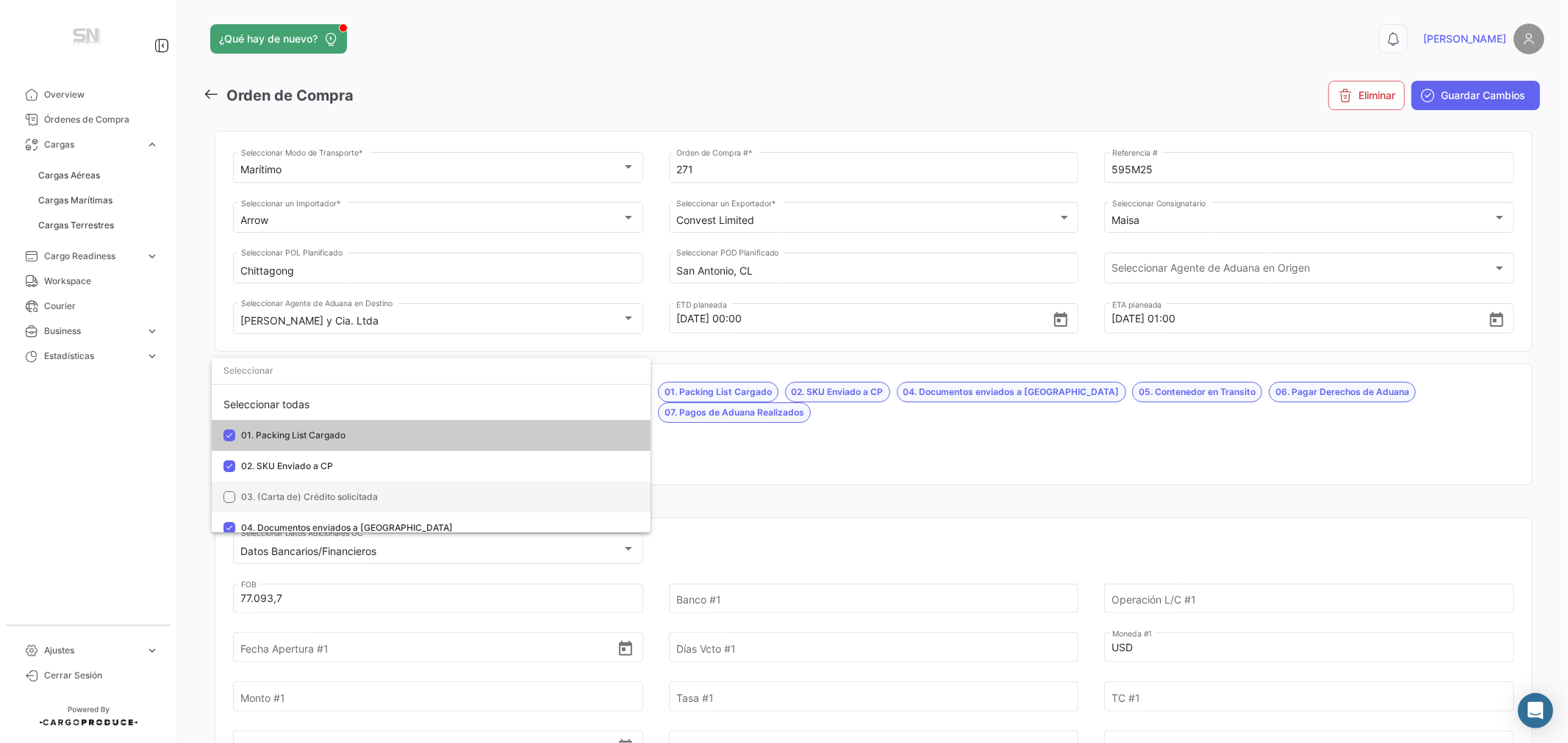
scroll to position [163, 0]
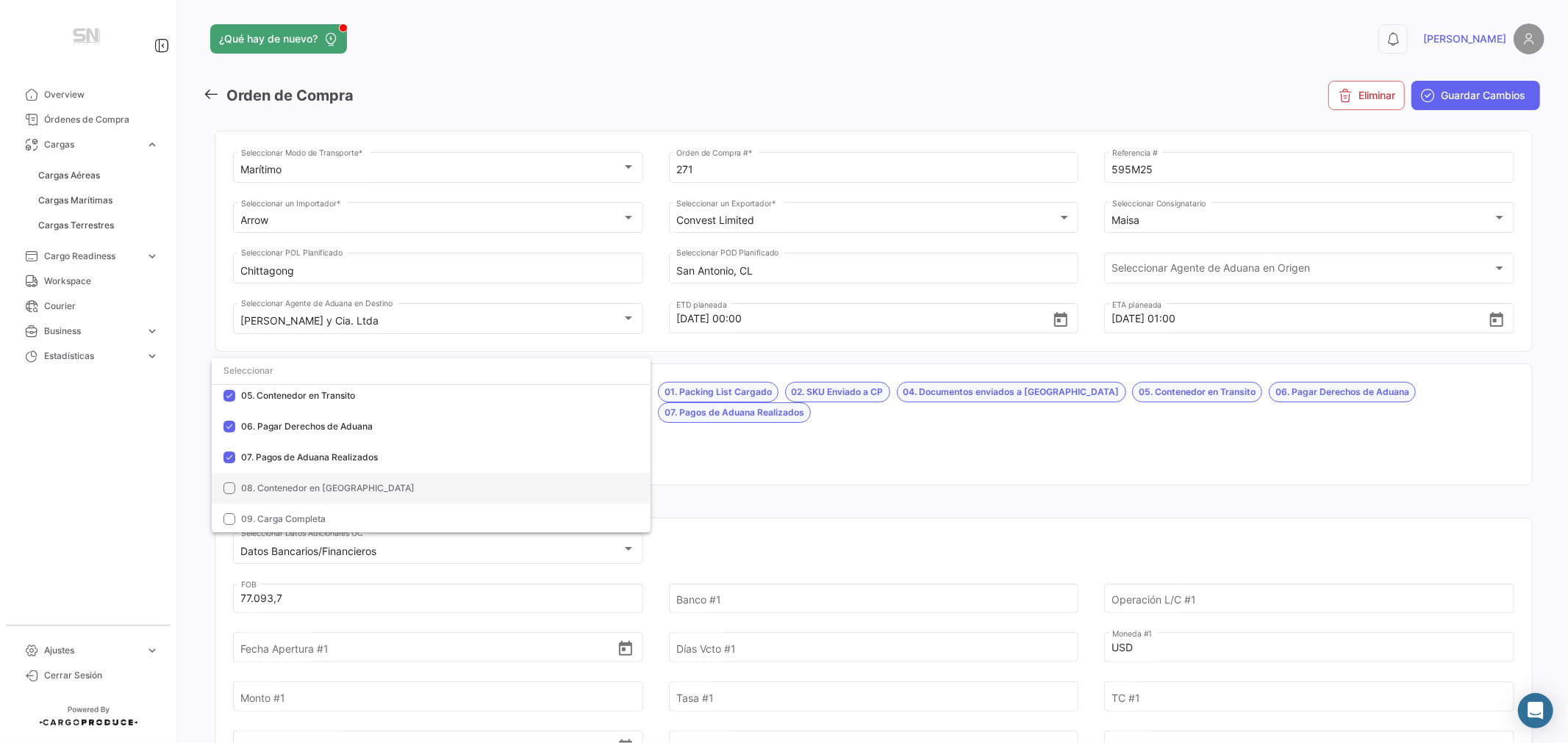
click at [317, 483] on span "08. Contenedor en [GEOGRAPHIC_DATA]" at bounding box center [328, 488] width 173 height 11
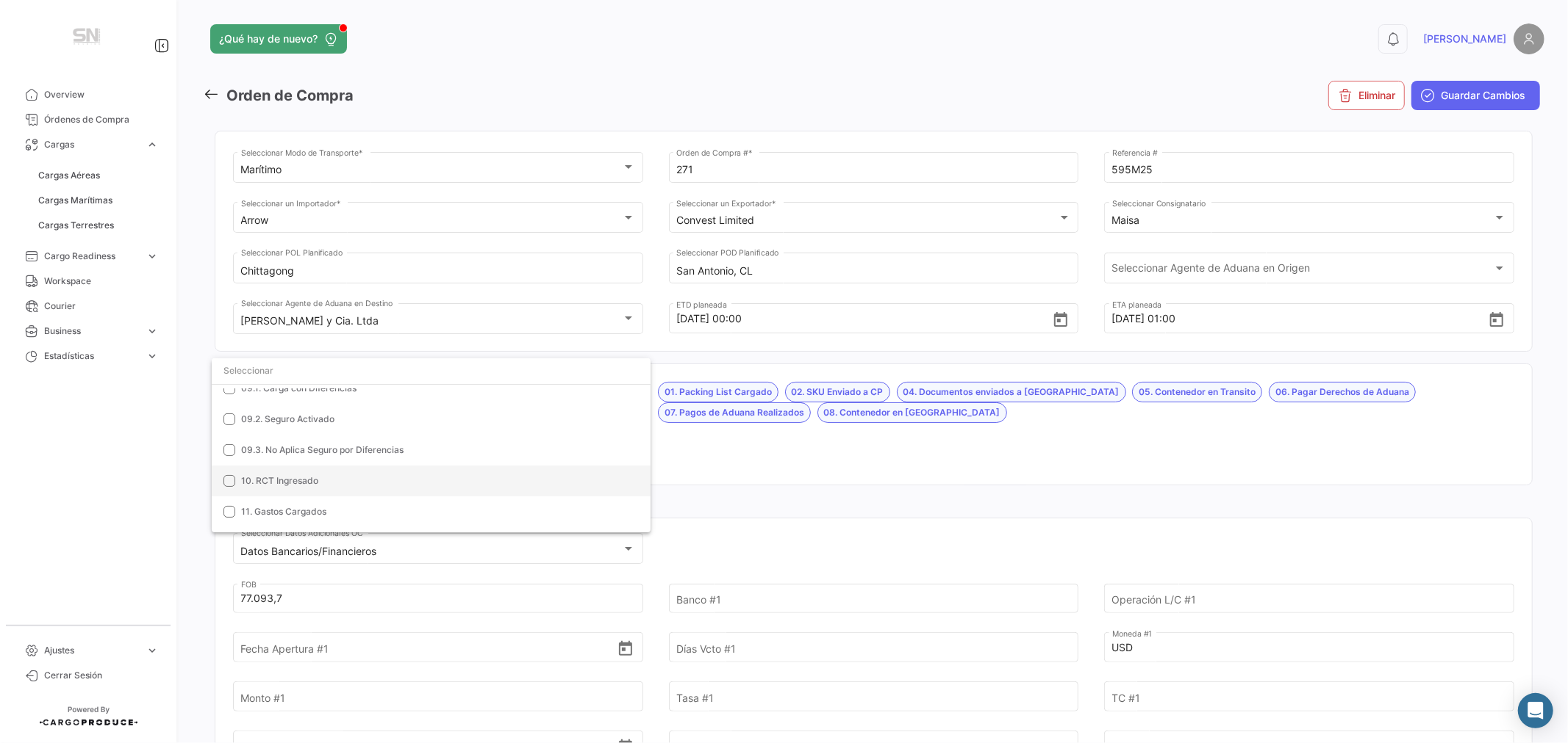
scroll to position [327, 0]
click at [312, 474] on span "10. RCT Ingresado" at bounding box center [279, 480] width 77 height 11
click at [1483, 91] on div at bounding box center [784, 371] width 1568 height 743
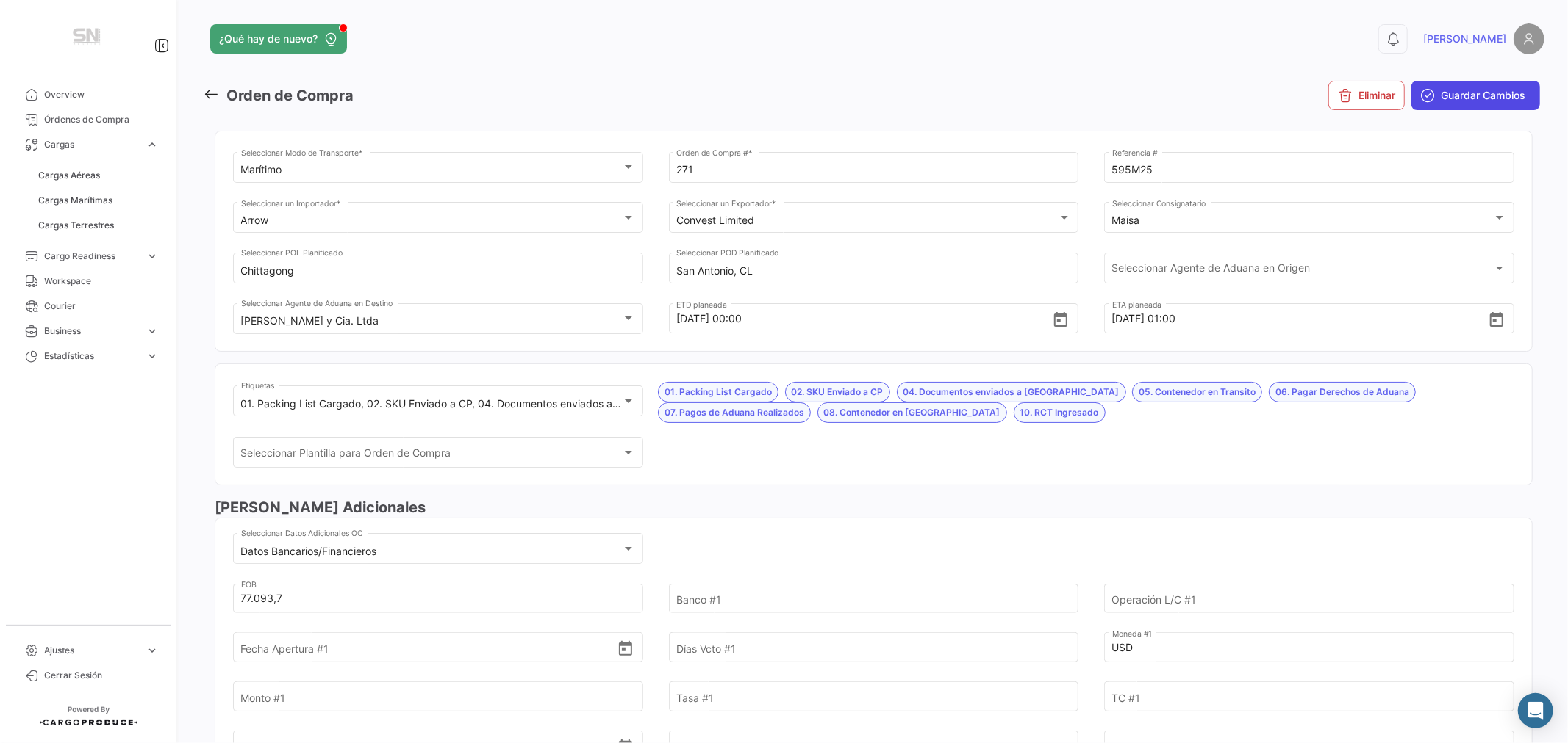
click at [1468, 93] on span "Guardar Cambios" at bounding box center [1482, 96] width 84 height 15
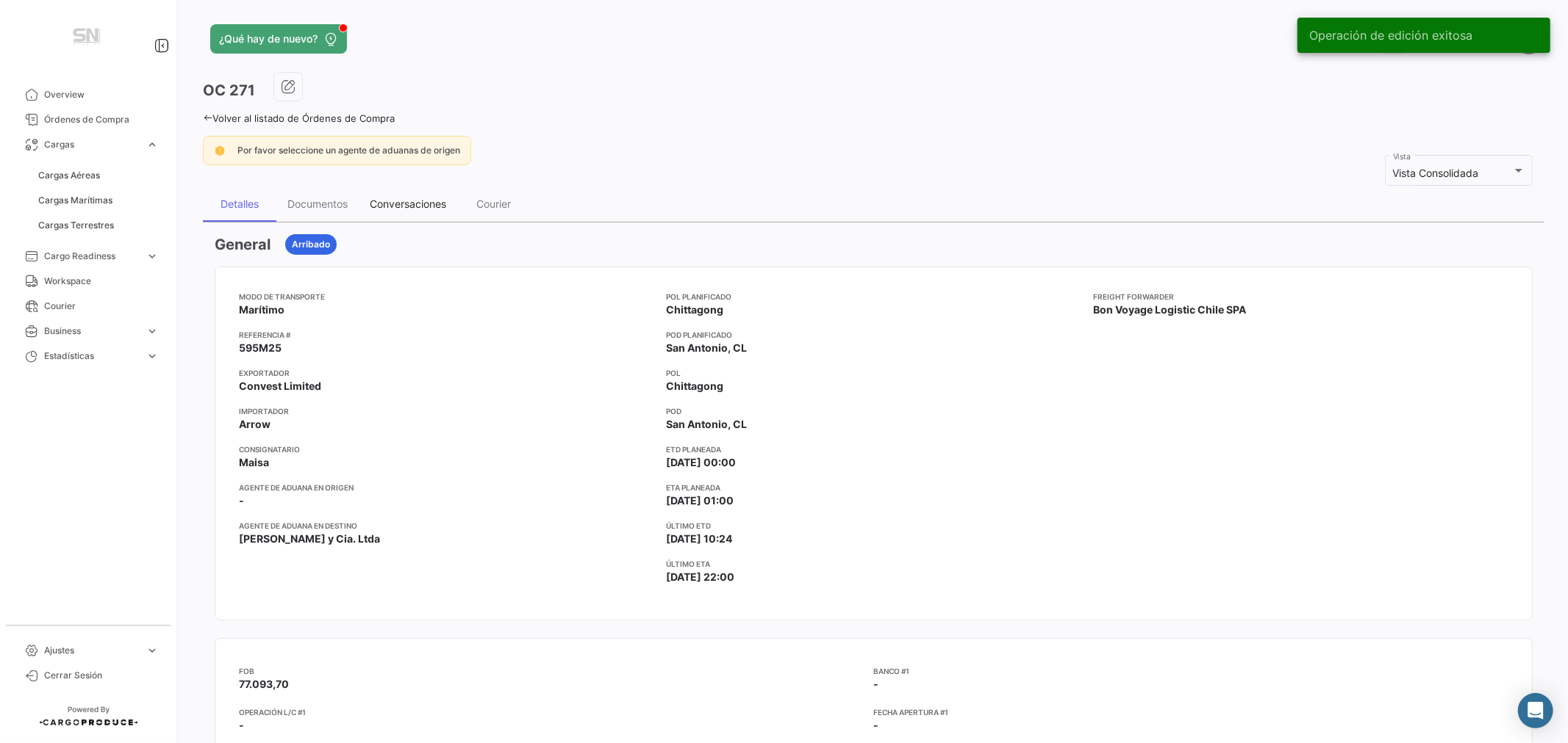
click at [396, 203] on div "Conversaciones" at bounding box center [407, 203] width 77 height 12
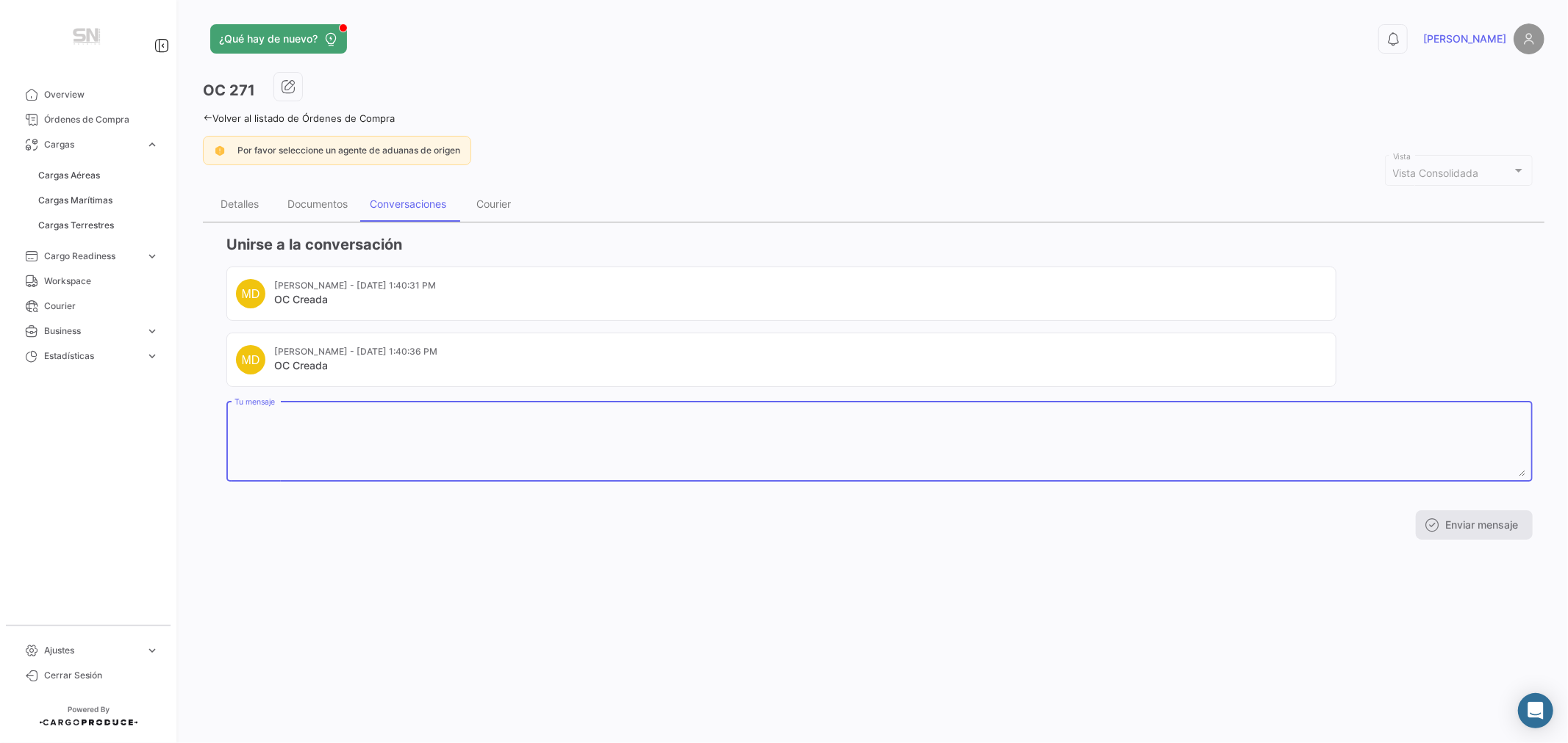
click at [293, 442] on textarea "Tu mensaje" at bounding box center [880, 444] width 1291 height 64
type textarea "RCT 8229"
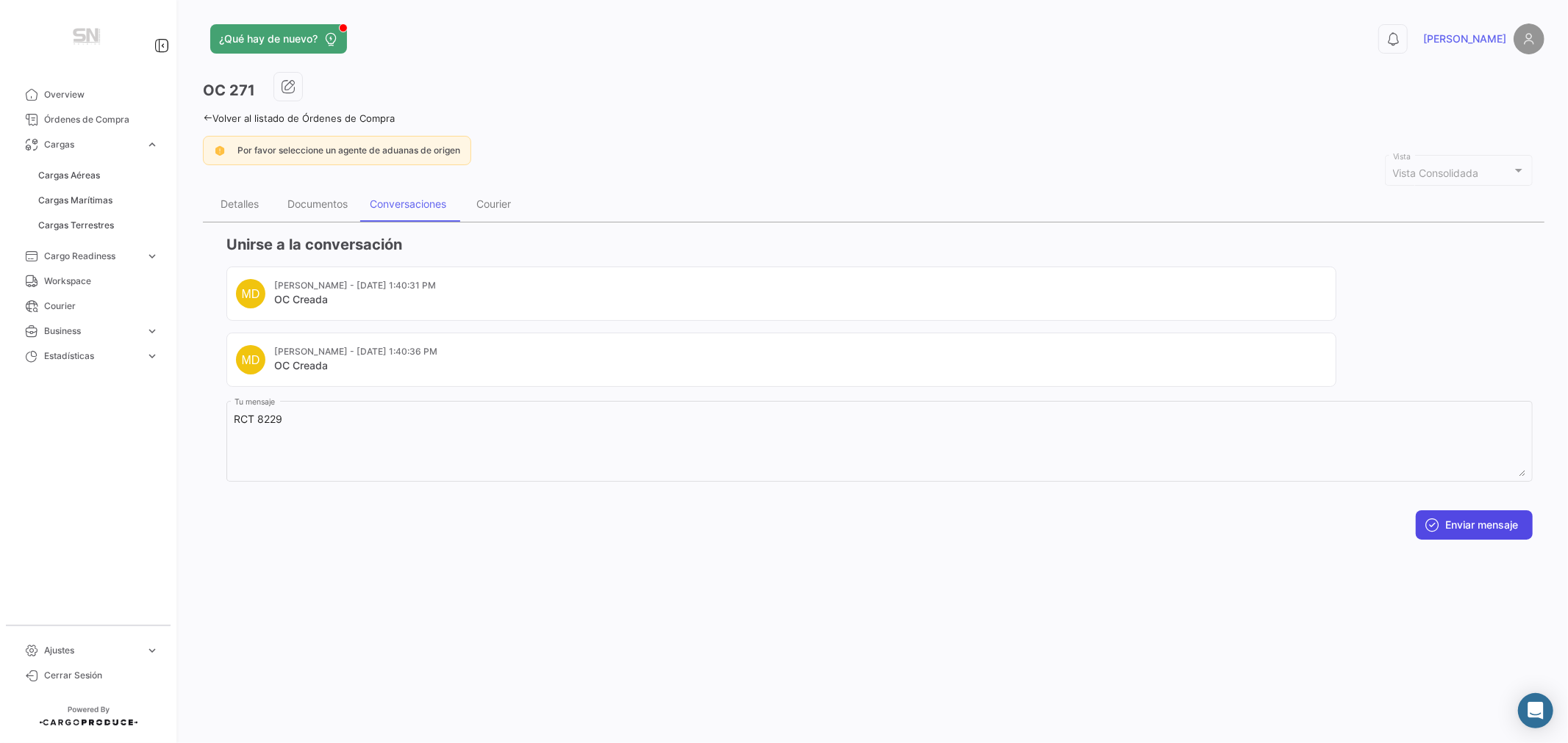
click at [1453, 523] on button "Enviar mensaje" at bounding box center [1473, 524] width 116 height 29
